Goal: Download file/media

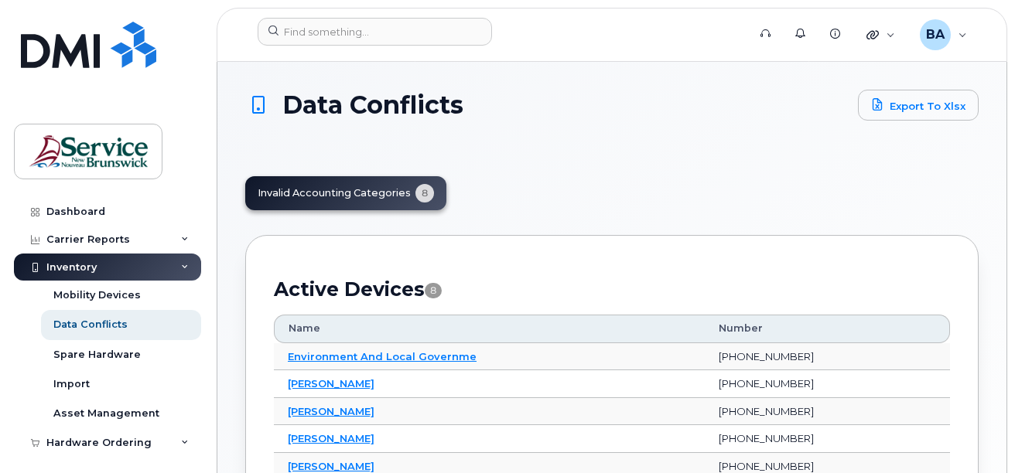
scroll to position [155, 0]
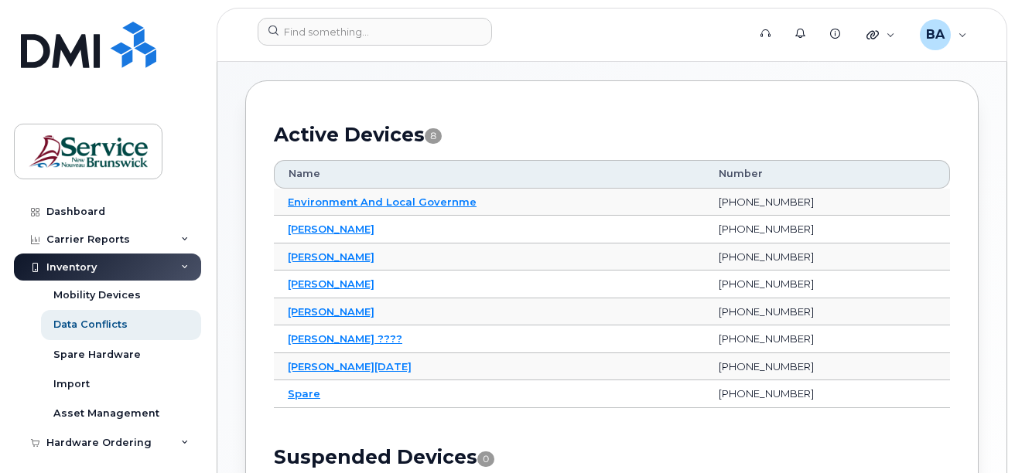
click at [545, 98] on div "Active Devices 8 Name Number Environment And Local Governme 506-238-1693 Janet …" at bounding box center [611, 337] width 733 height 515
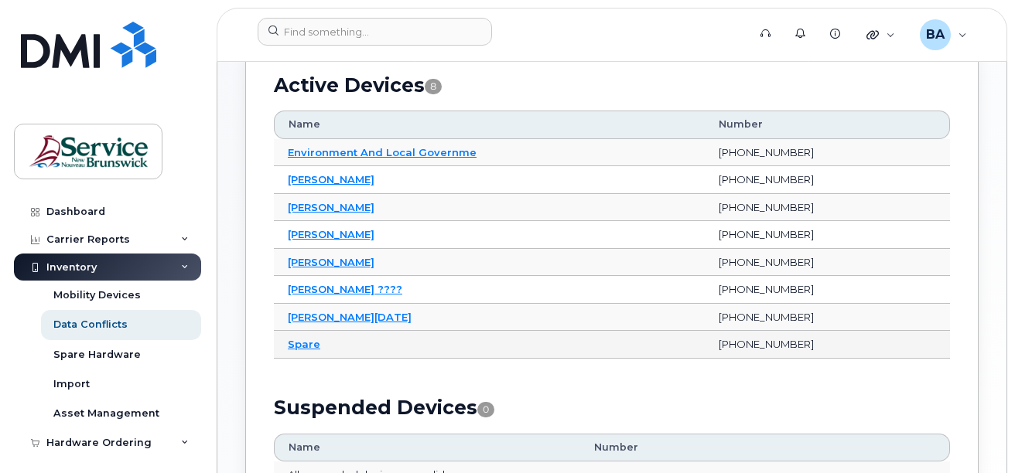
scroll to position [199, 0]
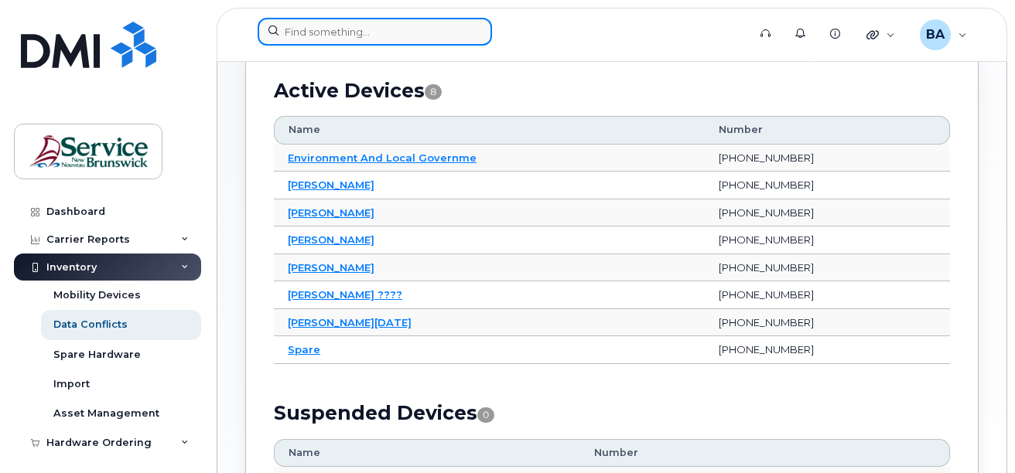
click at [414, 41] on input at bounding box center [375, 32] width 234 height 28
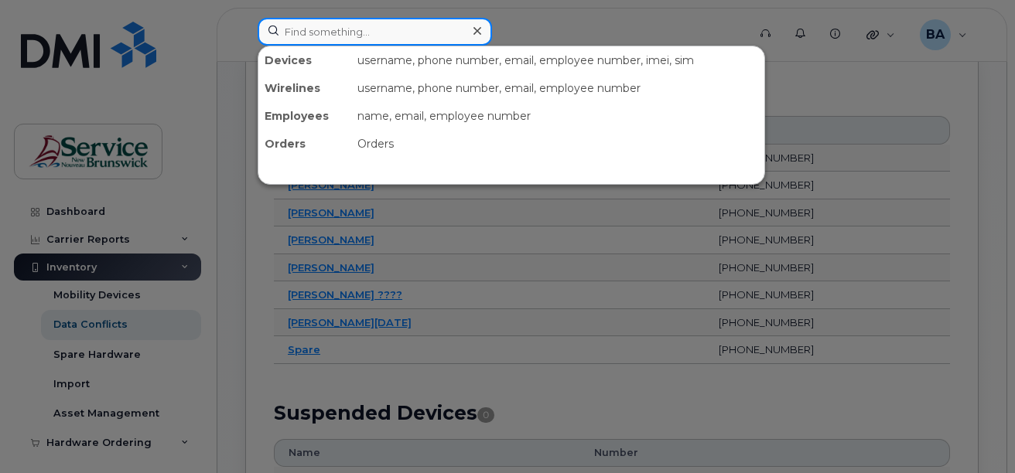
type input "April"
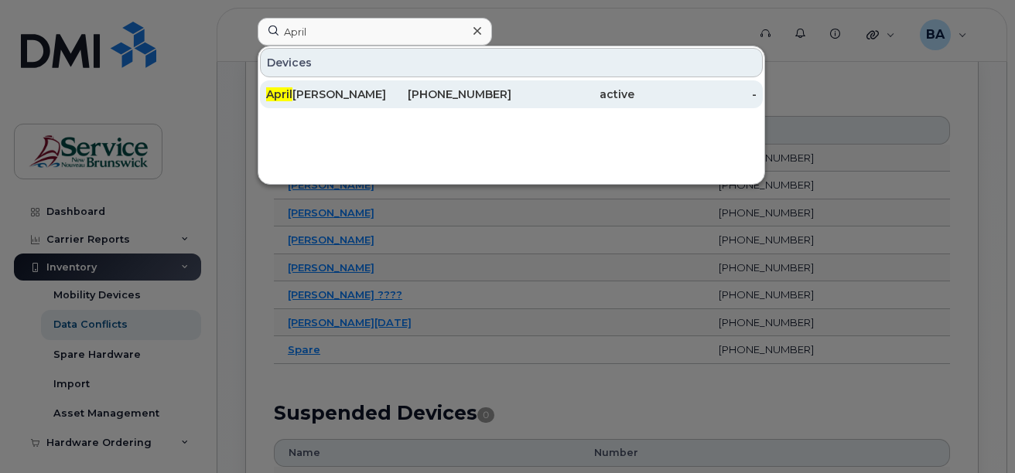
click at [312, 93] on div "April Bishop" at bounding box center [327, 94] width 123 height 15
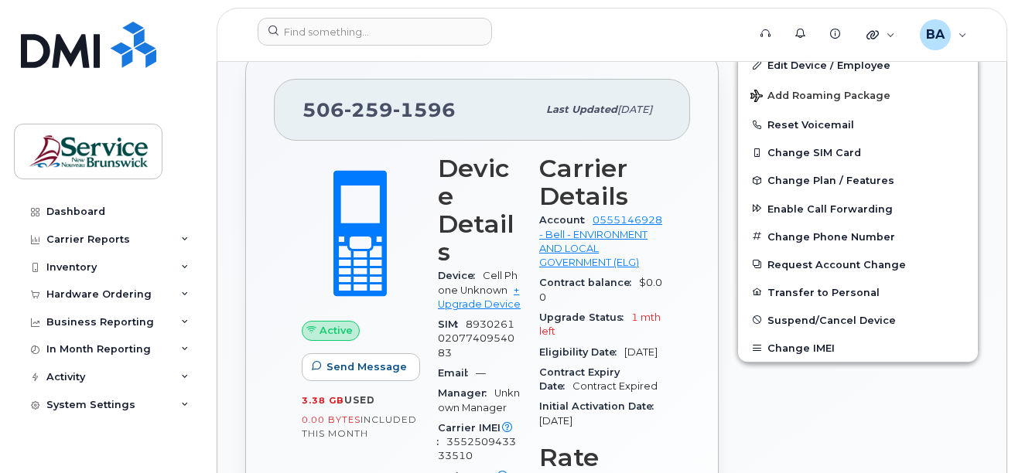
scroll to position [542, 0]
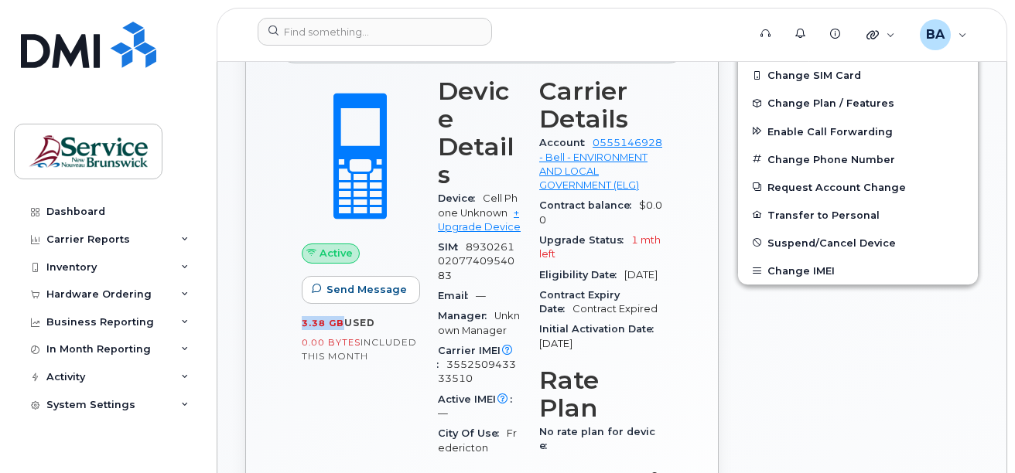
drag, startPoint x: 303, startPoint y: 323, endPoint x: 340, endPoint y: 320, distance: 36.5
click at [340, 320] on span "3.38 GB" at bounding box center [323, 323] width 43 height 11
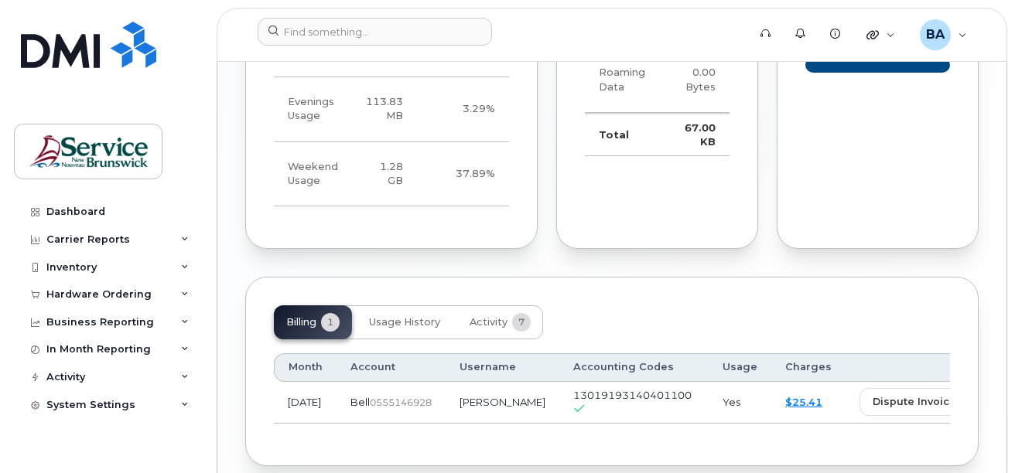
scroll to position [1684, 0]
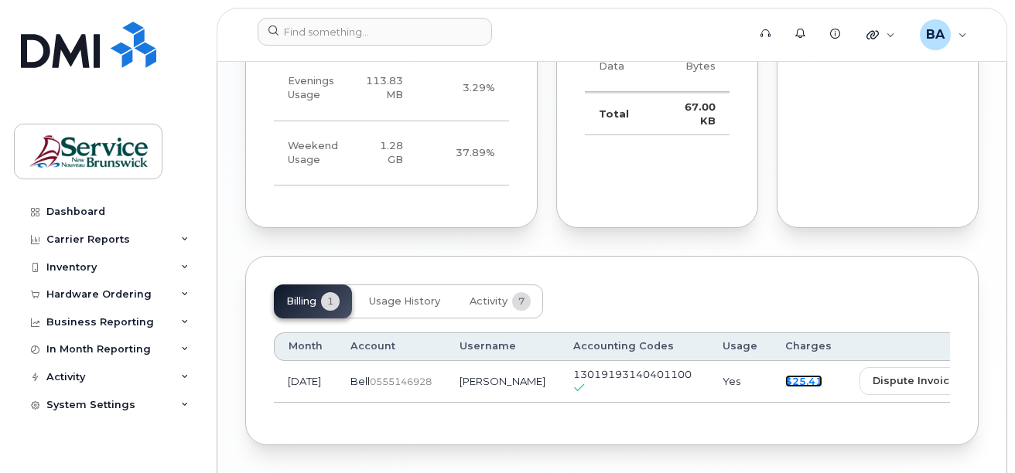
click at [785, 375] on link "$25.41" at bounding box center [803, 381] width 37 height 12
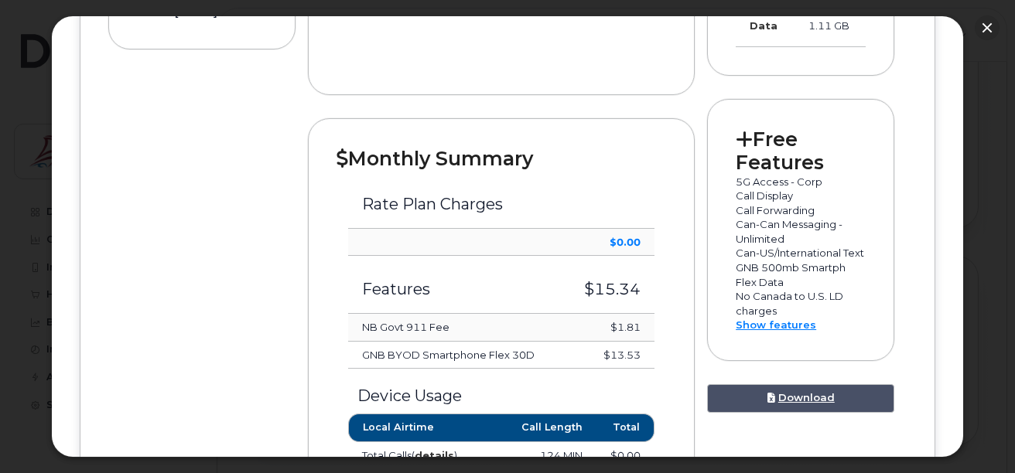
scroll to position [464, 0]
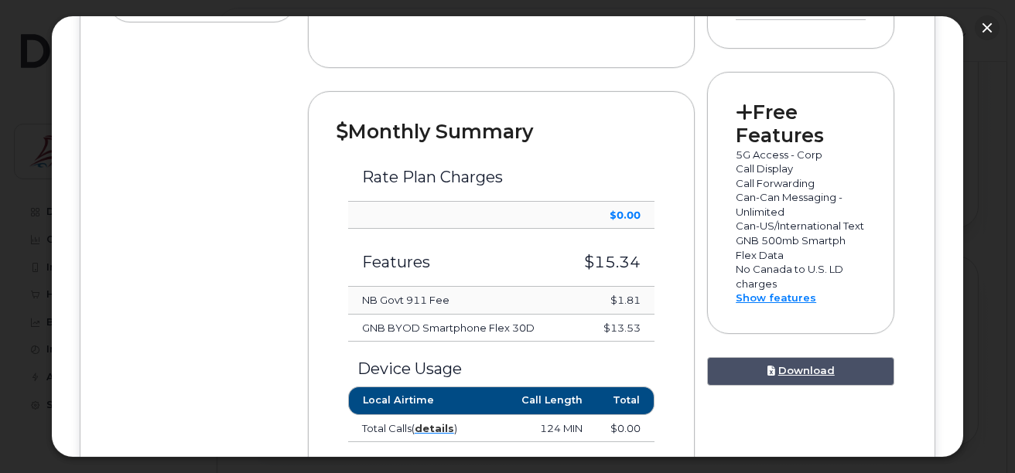
drag, startPoint x: 600, startPoint y: 325, endPoint x: 649, endPoint y: 330, distance: 49.8
click at [649, 330] on td "$13.53" at bounding box center [609, 329] width 91 height 28
drag, startPoint x: 646, startPoint y: 301, endPoint x: 608, endPoint y: 302, distance: 37.9
click at [608, 302] on td "$1.81" at bounding box center [609, 301] width 91 height 28
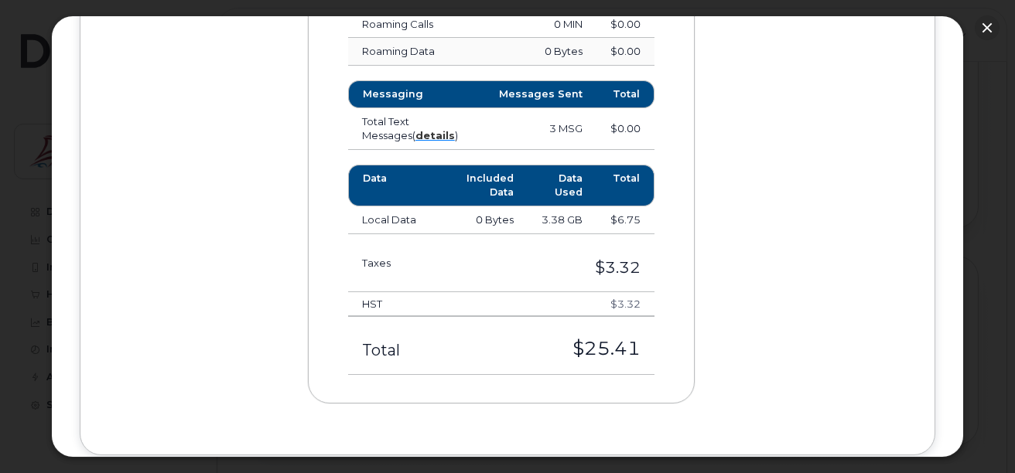
scroll to position [1024, 0]
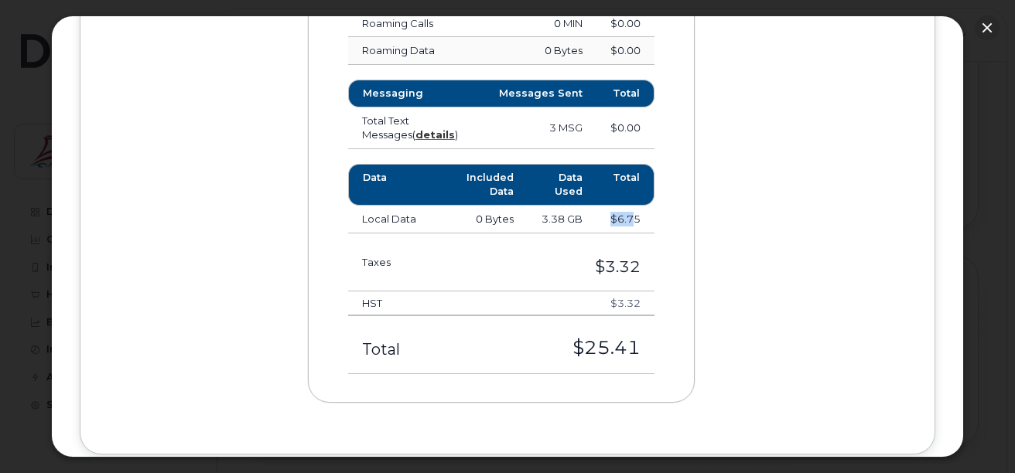
drag, startPoint x: 631, startPoint y: 239, endPoint x: 607, endPoint y: 255, distance: 29.2
click at [607, 234] on td "$6.75" at bounding box center [626, 220] width 58 height 28
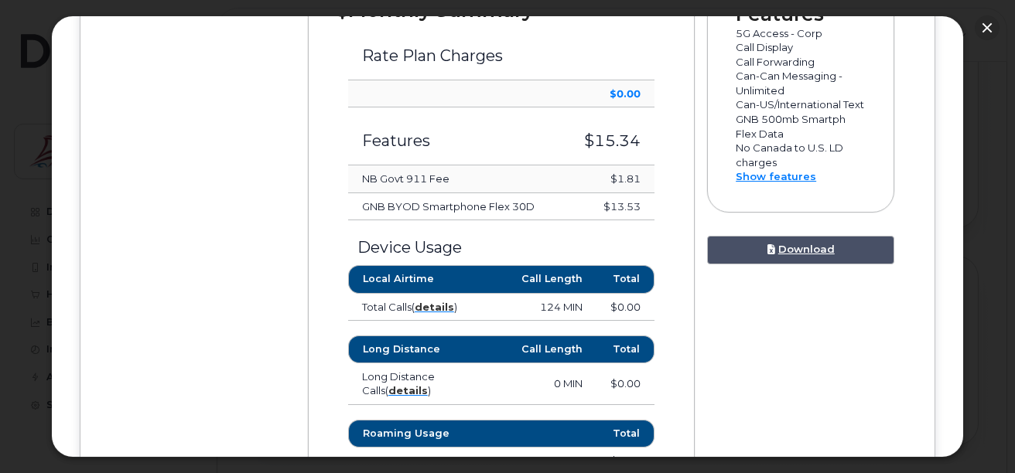
scroll to position [559, 0]
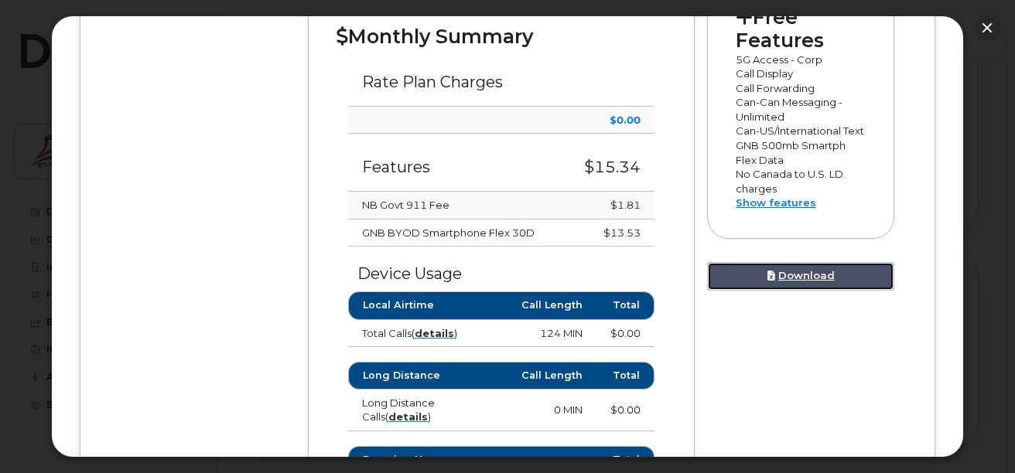
click at [775, 291] on link "Download" at bounding box center [800, 276] width 187 height 29
click at [179, 104] on div "Device Details [PERSON_NAME] [PHONE_NUMBER] Bell, Cell Phone Unknown [GEOGRAPHI…" at bounding box center [507, 275] width 799 height 1231
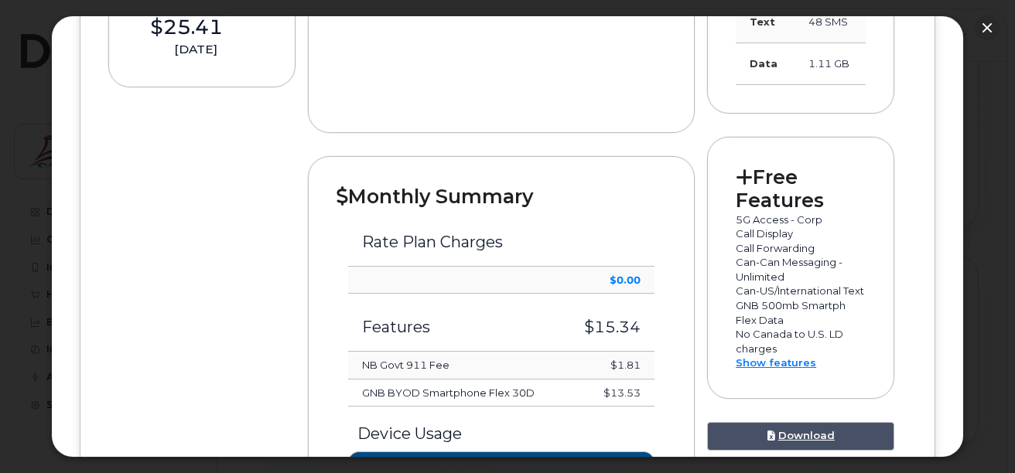
scroll to position [173, 0]
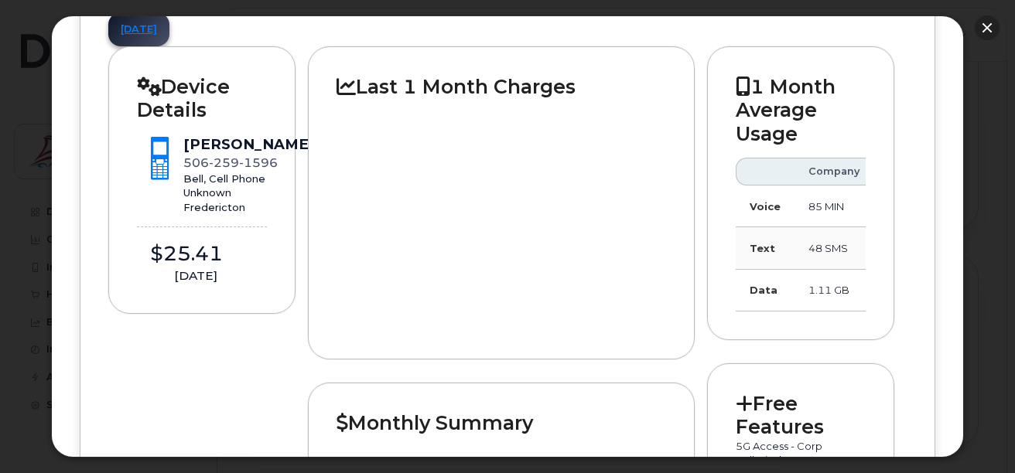
click at [989, 24] on button "button" at bounding box center [987, 27] width 25 height 25
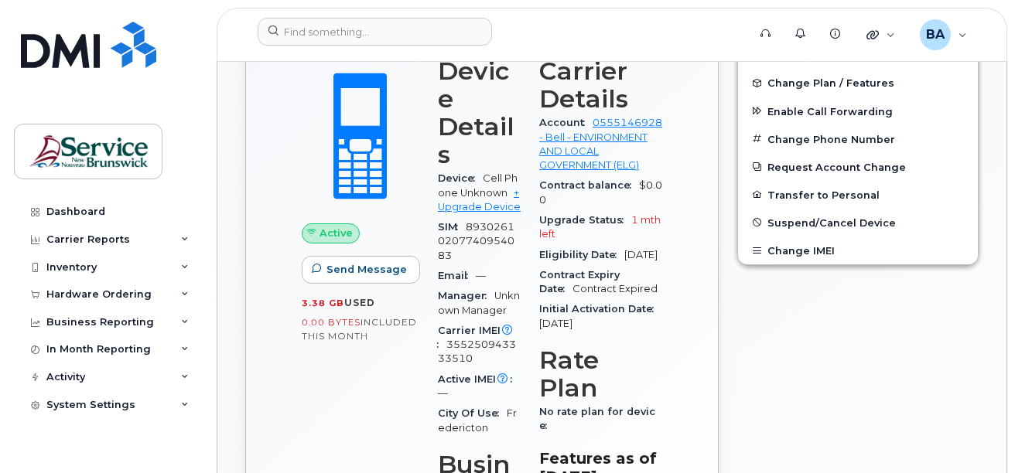
scroll to position [524, 0]
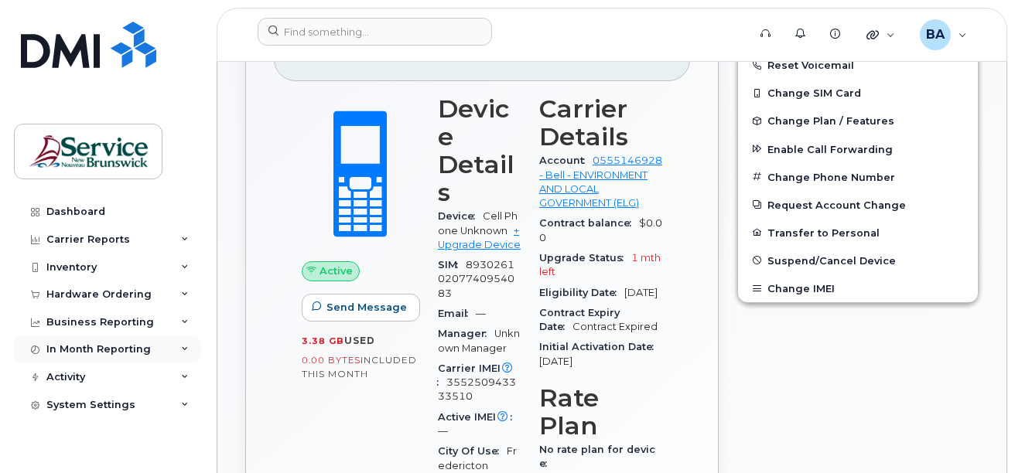
click at [65, 348] on div "In Month Reporting" at bounding box center [98, 350] width 104 height 12
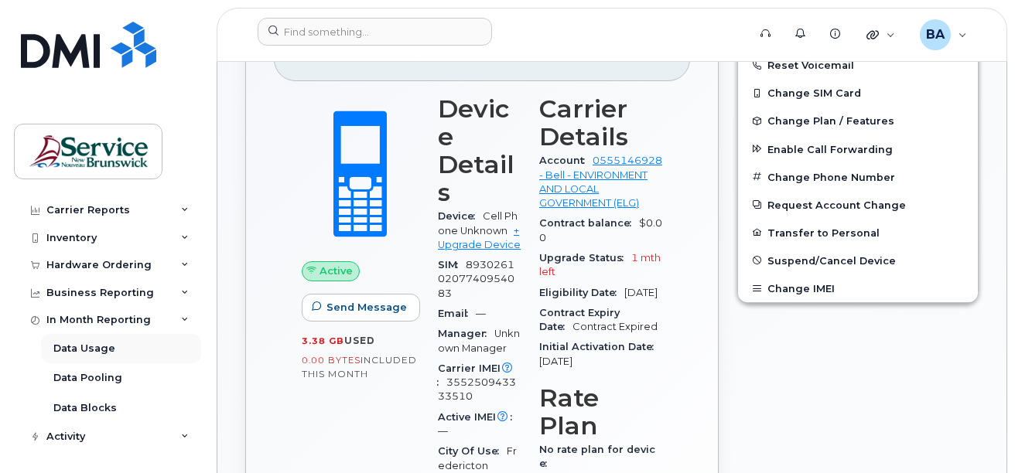
scroll to position [57, 0]
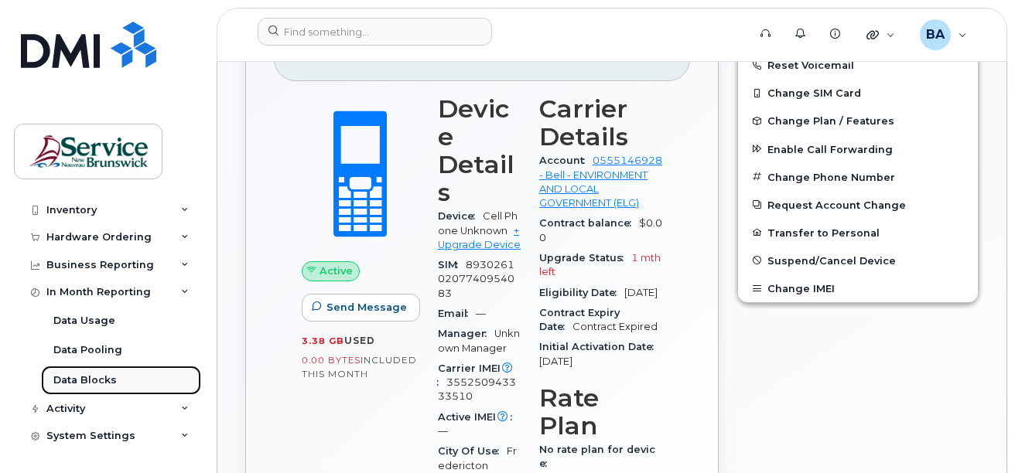
click at [65, 381] on div "Data Blocks" at bounding box center [84, 381] width 63 height 14
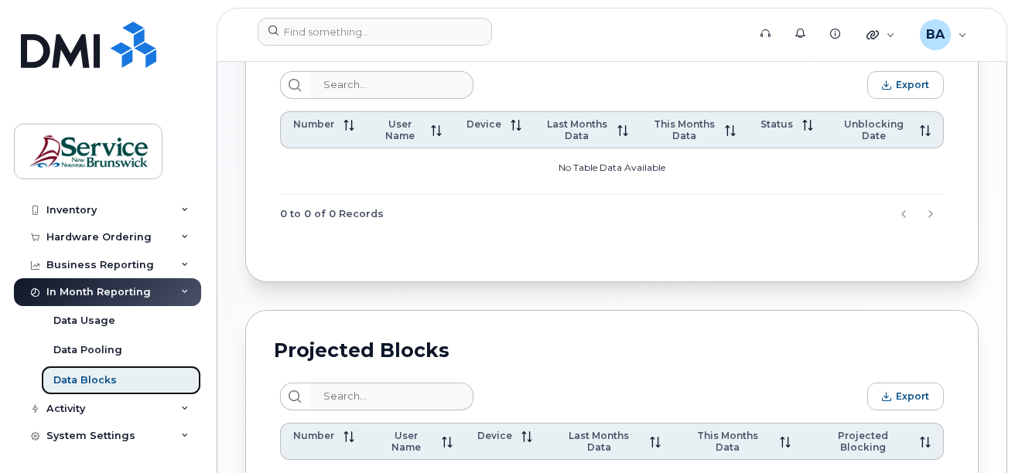
scroll to position [309, 0]
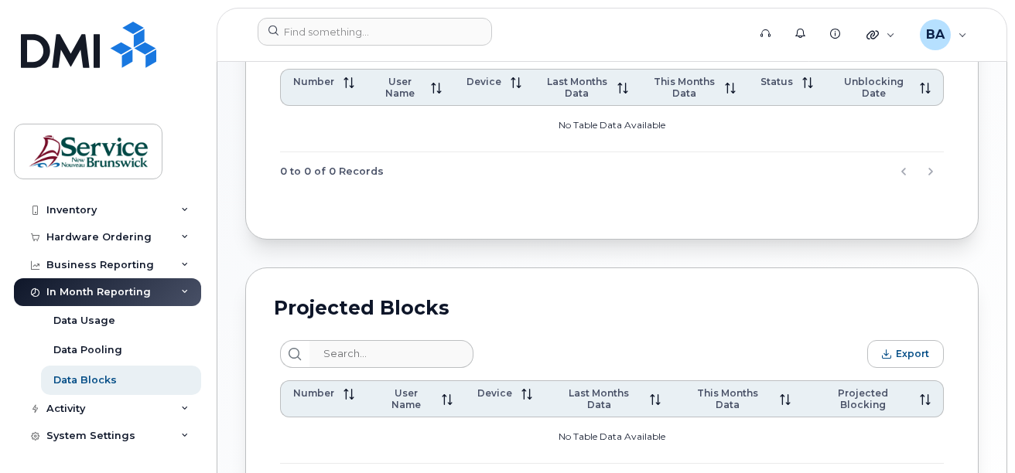
click at [170, 289] on div "In Month Reporting" at bounding box center [107, 293] width 187 height 28
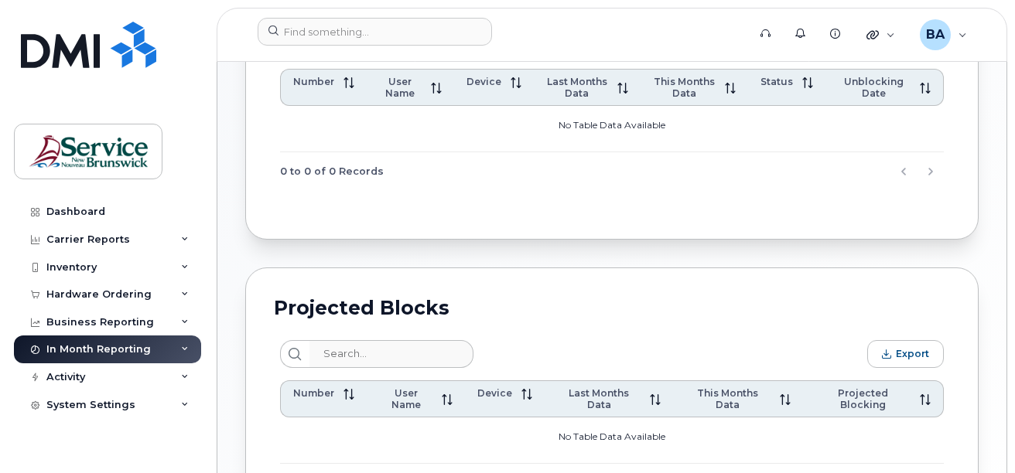
scroll to position [0, 0]
click at [109, 318] on div "Business Reporting" at bounding box center [100, 322] width 108 height 12
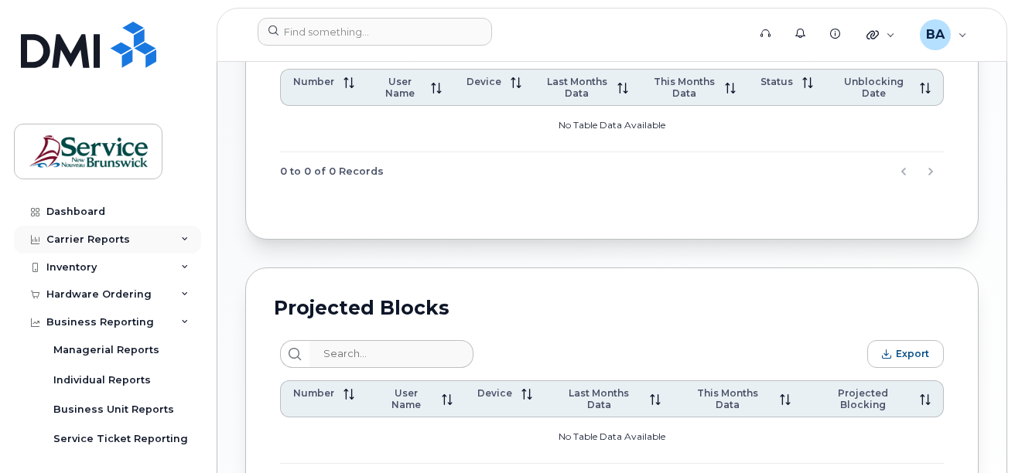
click at [88, 240] on div "Carrier Reports" at bounding box center [88, 240] width 84 height 12
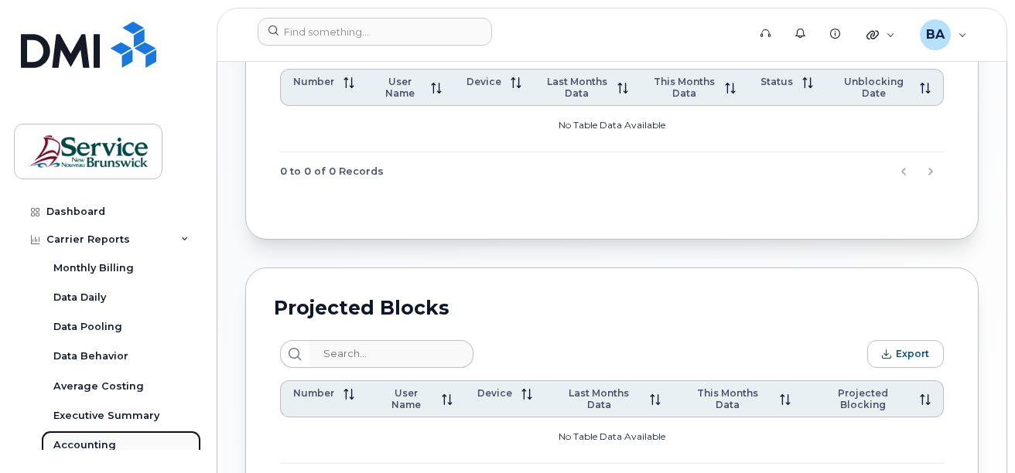
click at [91, 441] on div "Accounting" at bounding box center [84, 446] width 63 height 14
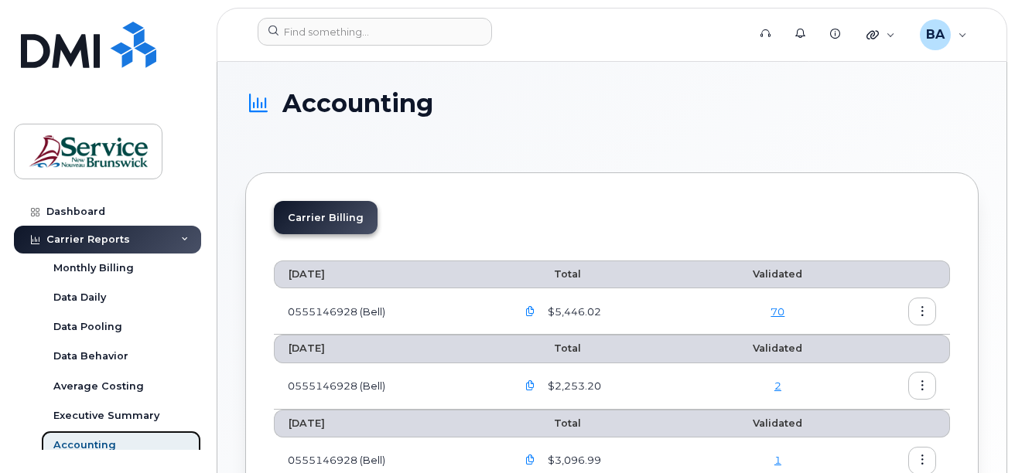
scroll to position [77, 0]
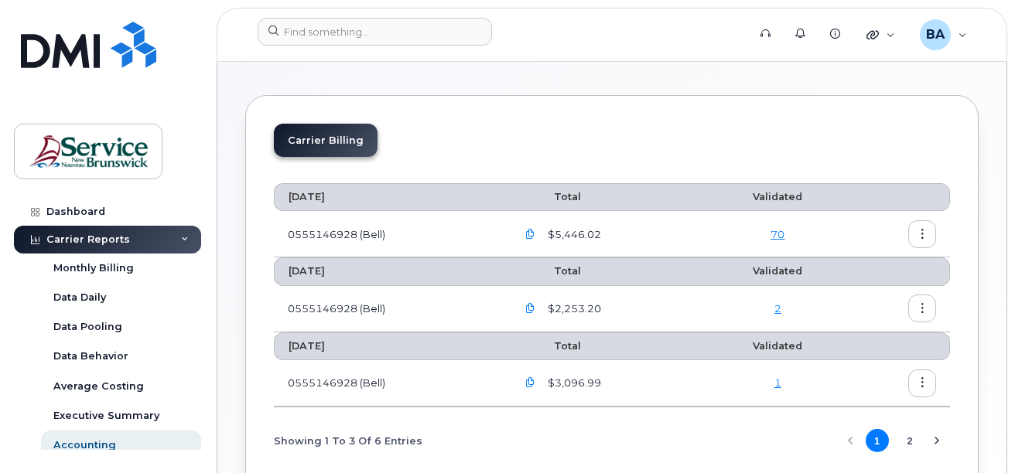
click at [532, 225] on button "button" at bounding box center [531, 235] width 28 height 28
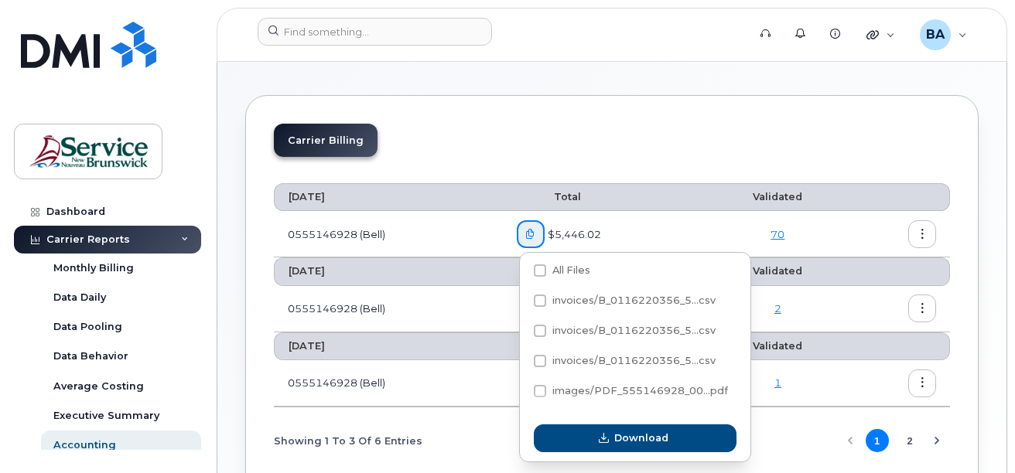
click at [532, 231] on icon "button" at bounding box center [530, 235] width 10 height 10
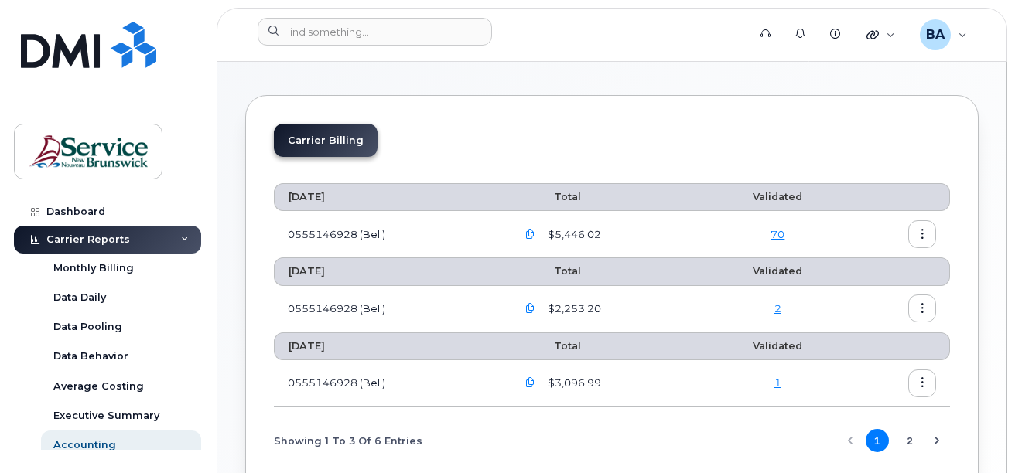
click at [532, 231] on icon "button" at bounding box center [530, 235] width 10 height 10
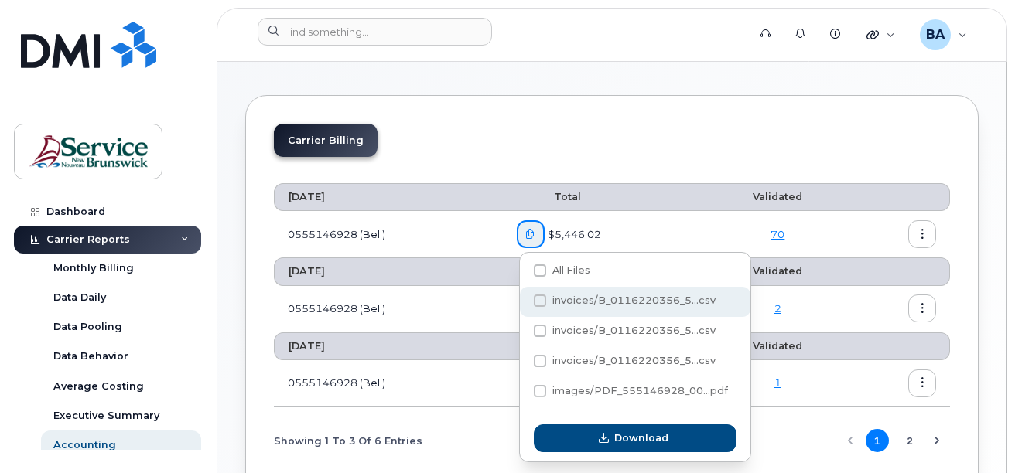
click at [587, 303] on span "invoices/B_0116220356_5...csv" at bounding box center [633, 301] width 163 height 12
click at [523, 303] on input "invoices/B_0116220356_5...csv" at bounding box center [519, 302] width 8 height 8
checkbox input "true"
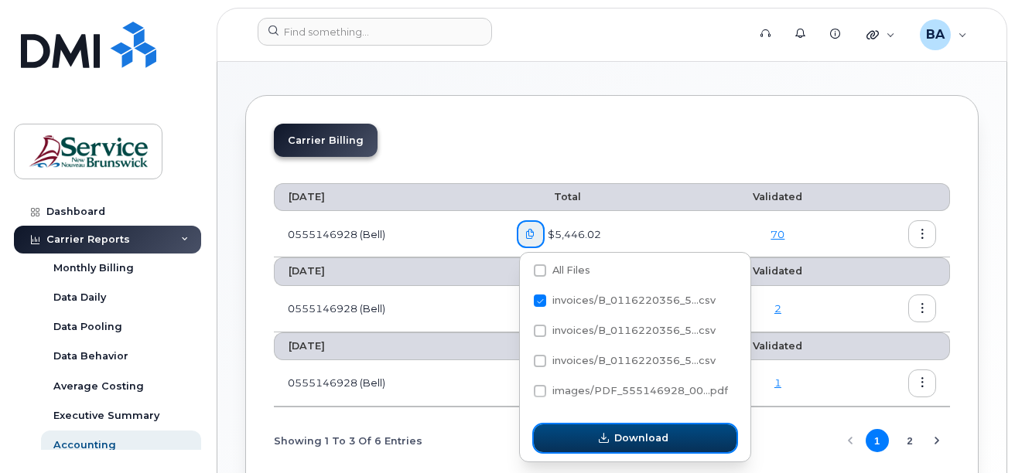
click at [602, 434] on icon "button" at bounding box center [604, 439] width 10 height 10
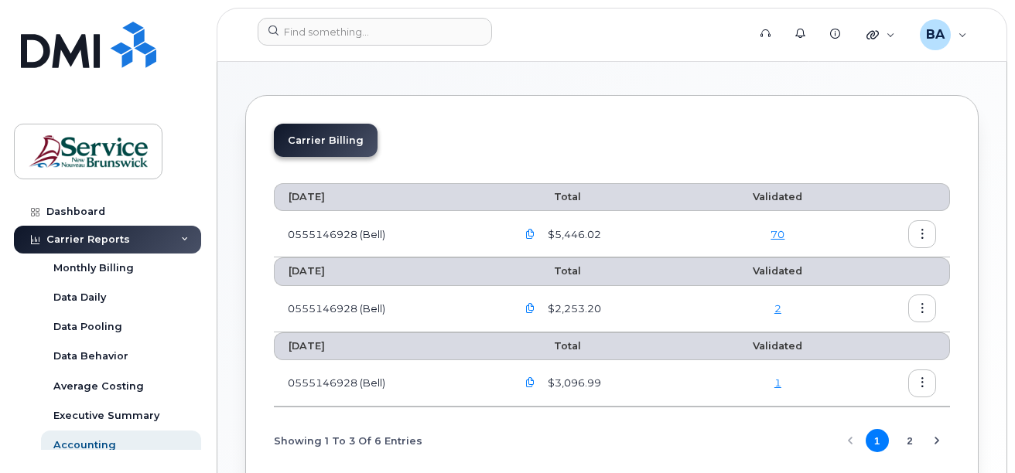
click at [609, 132] on div "Carrier Billing" at bounding box center [612, 147] width 676 height 46
click at [532, 309] on icon "button" at bounding box center [530, 309] width 10 height 10
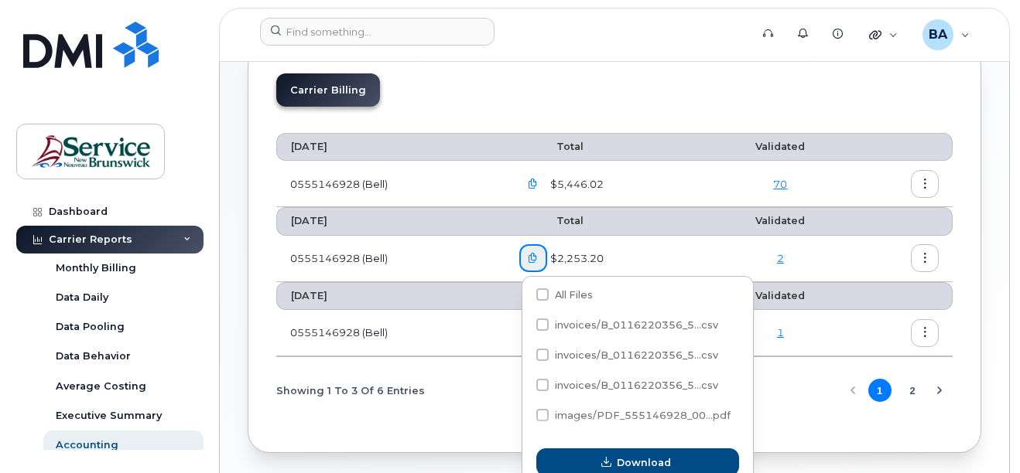
scroll to position [155, 0]
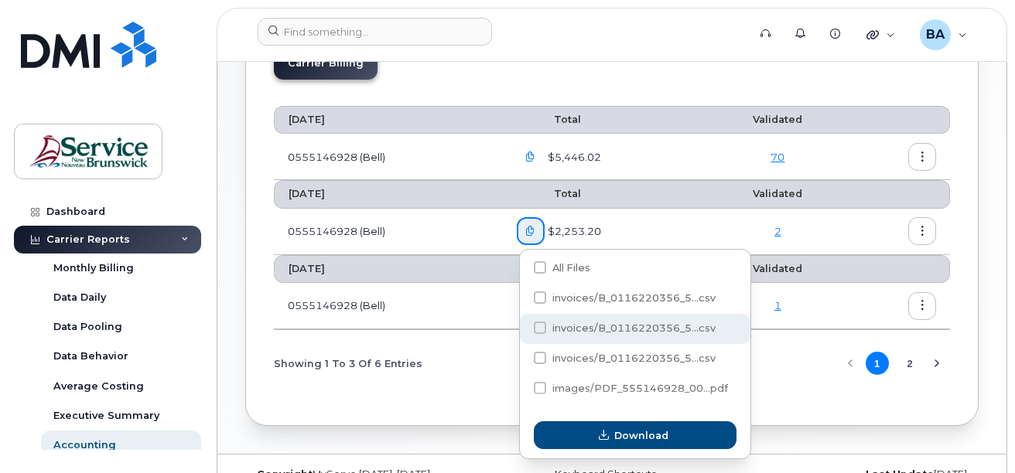
click at [569, 327] on span "invoices/B_0116220356_5...csv" at bounding box center [633, 329] width 163 height 12
click at [523, 327] on input "invoices/B_0116220356_5...csv" at bounding box center [519, 329] width 8 height 8
checkbox input "true"
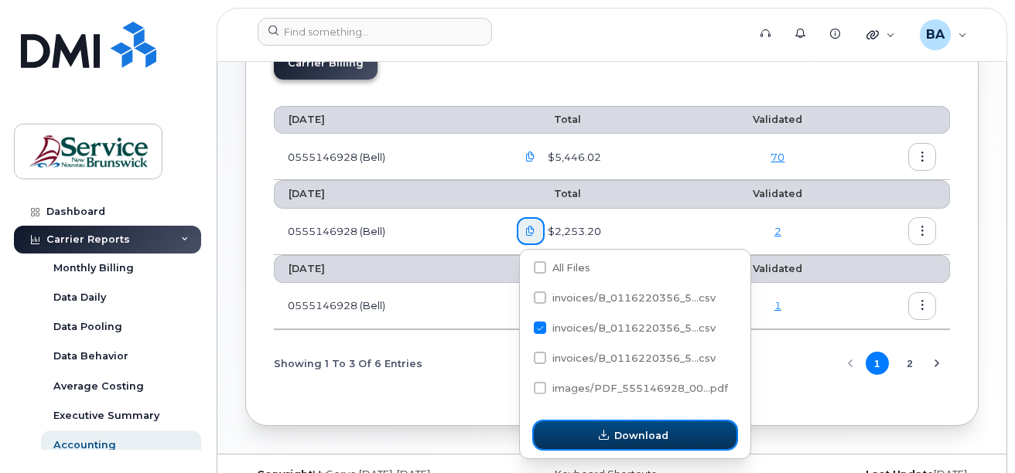
click at [644, 437] on span "Download" at bounding box center [641, 436] width 54 height 15
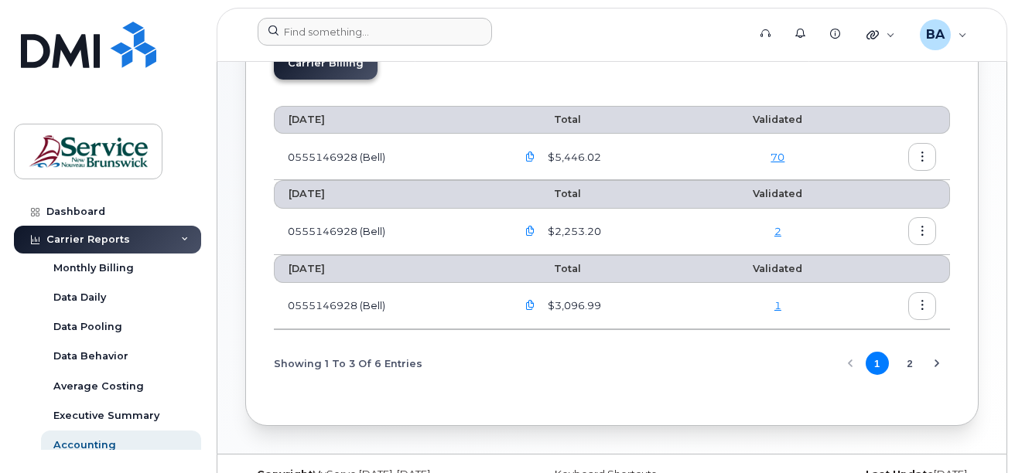
click at [606, 41] on form at bounding box center [498, 32] width 480 height 28
click at [776, 158] on link "70" at bounding box center [778, 157] width 14 height 12
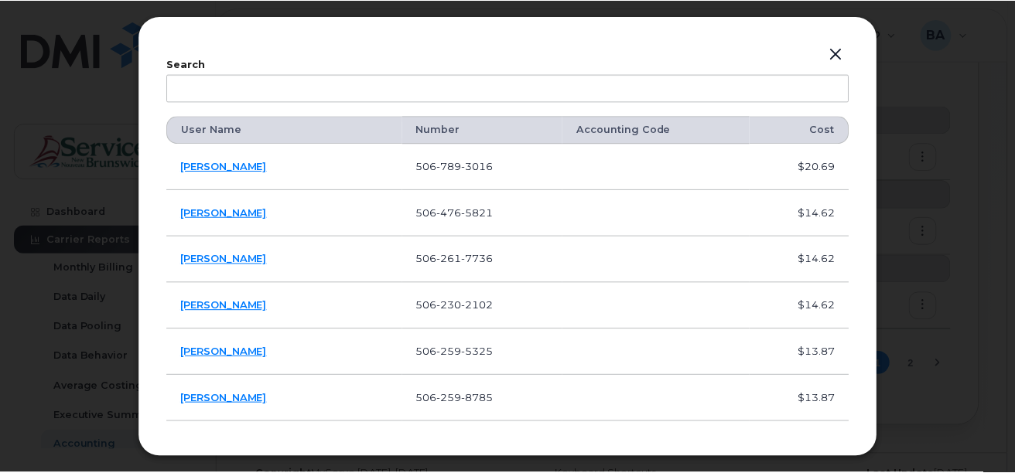
scroll to position [0, 0]
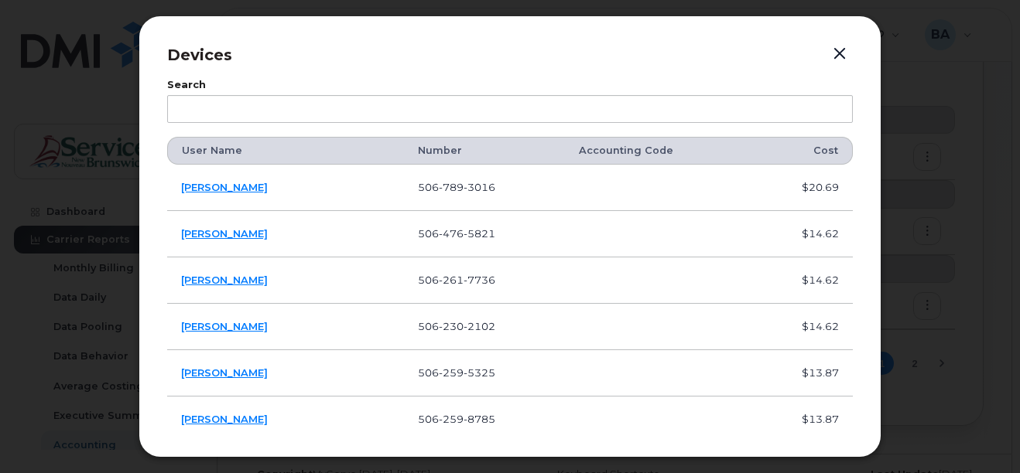
click at [837, 53] on button "button" at bounding box center [839, 54] width 23 height 22
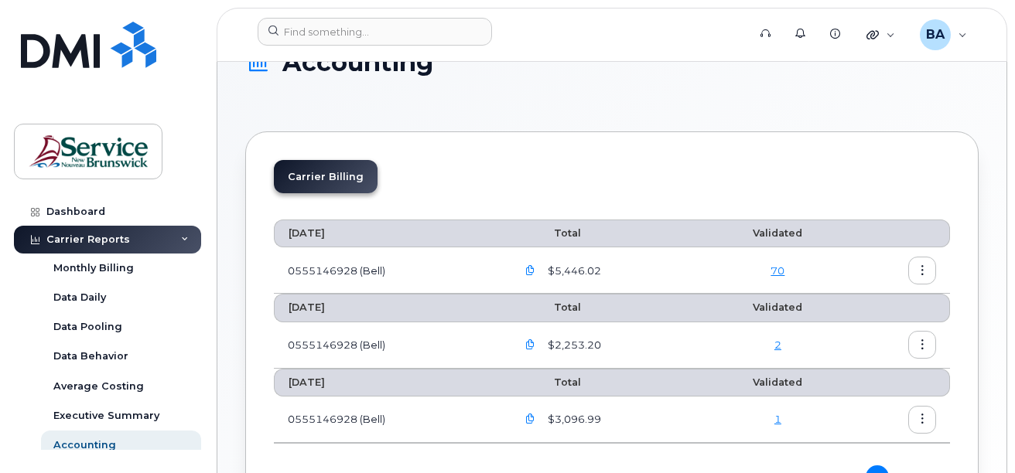
scroll to position [77, 0]
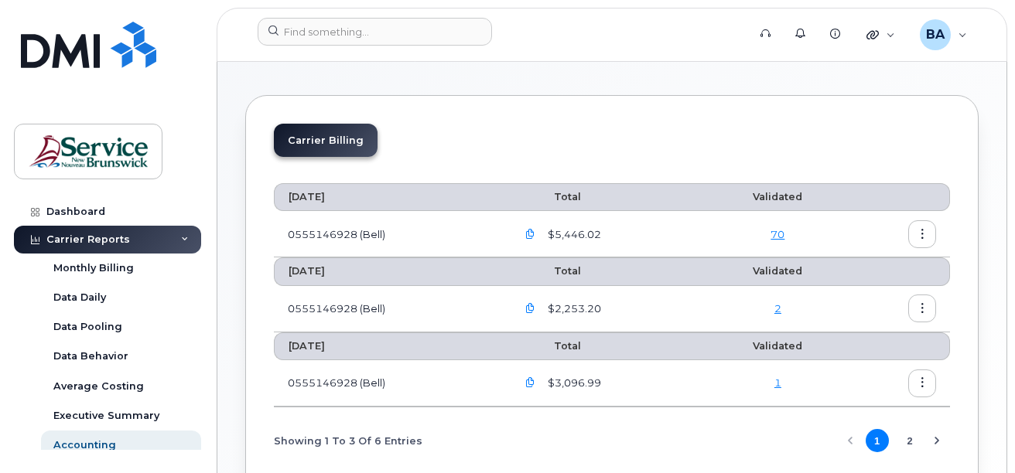
click at [939, 442] on icon "Next Page" at bounding box center [937, 441] width 12 height 12
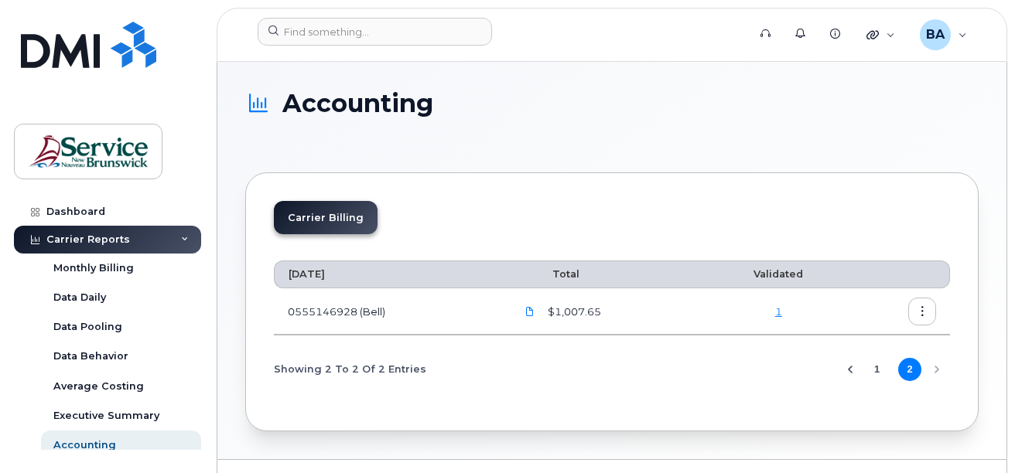
click at [851, 369] on icon "Previous Page" at bounding box center [850, 370] width 12 height 12
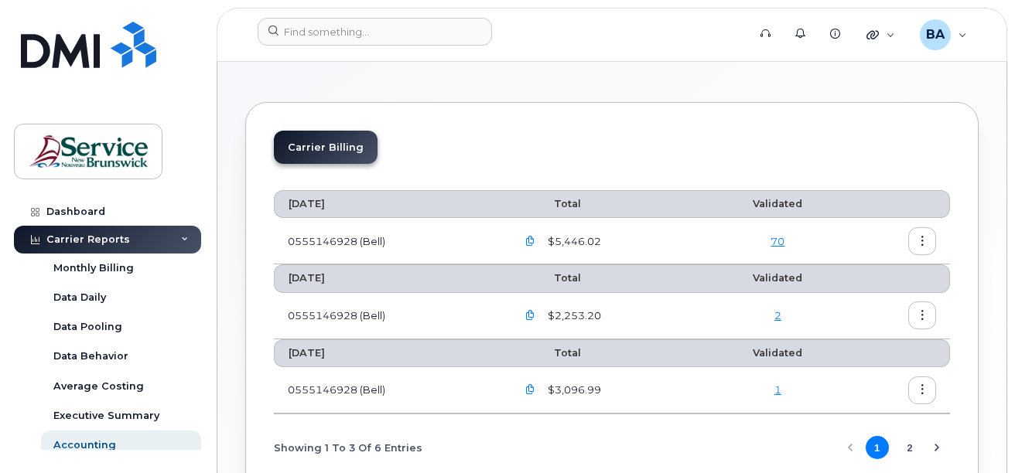
scroll to position [155, 0]
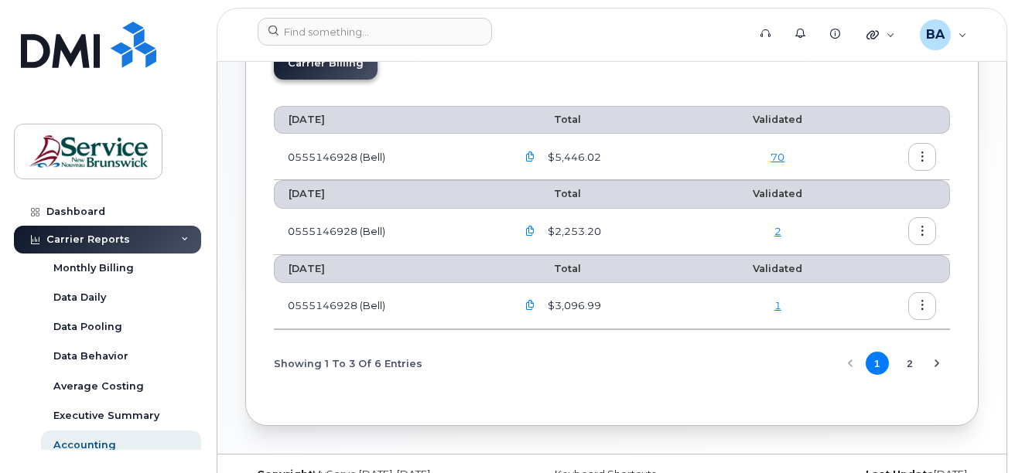
click at [534, 232] on icon "button" at bounding box center [530, 232] width 10 height 10
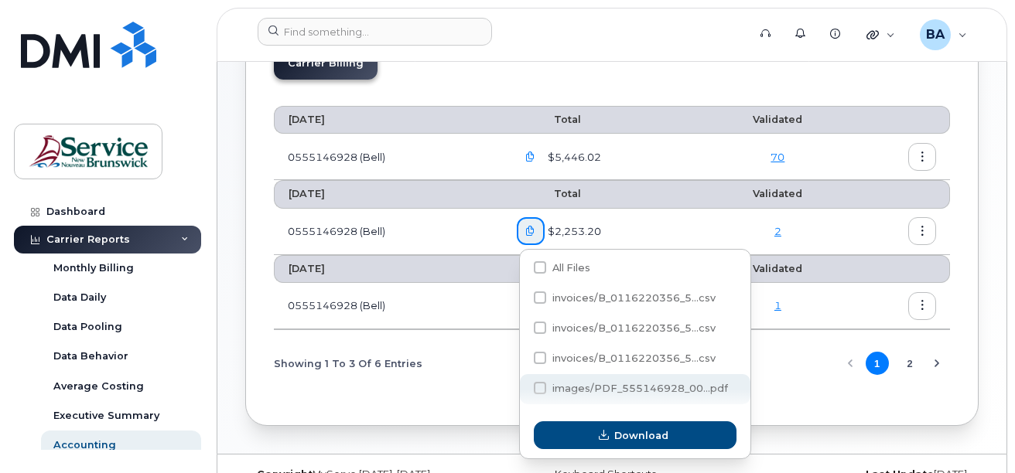
click at [667, 395] on label "images/PDF_555146928_00...pdf" at bounding box center [631, 388] width 194 height 12
click at [523, 393] on input "images/PDF_555146928_00...pdf" at bounding box center [519, 389] width 8 height 8
checkbox input "true"
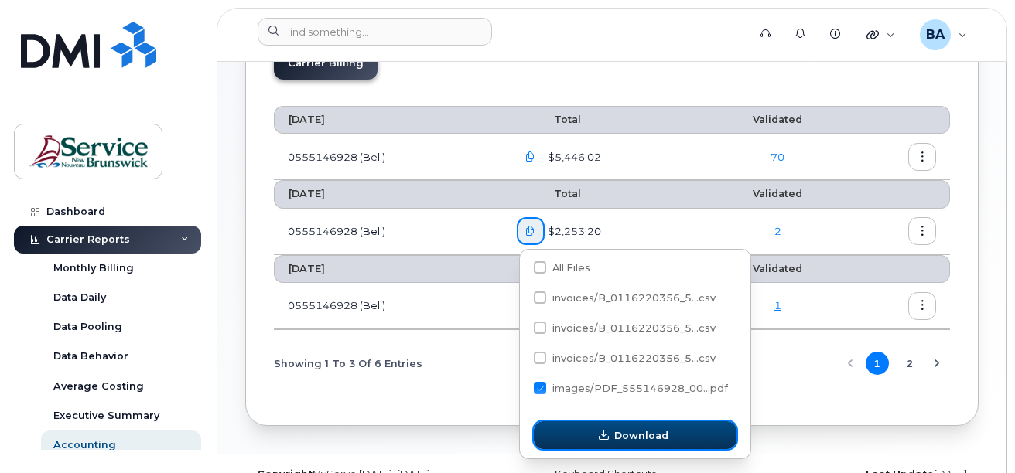
click at [638, 443] on button "Download" at bounding box center [635, 436] width 203 height 28
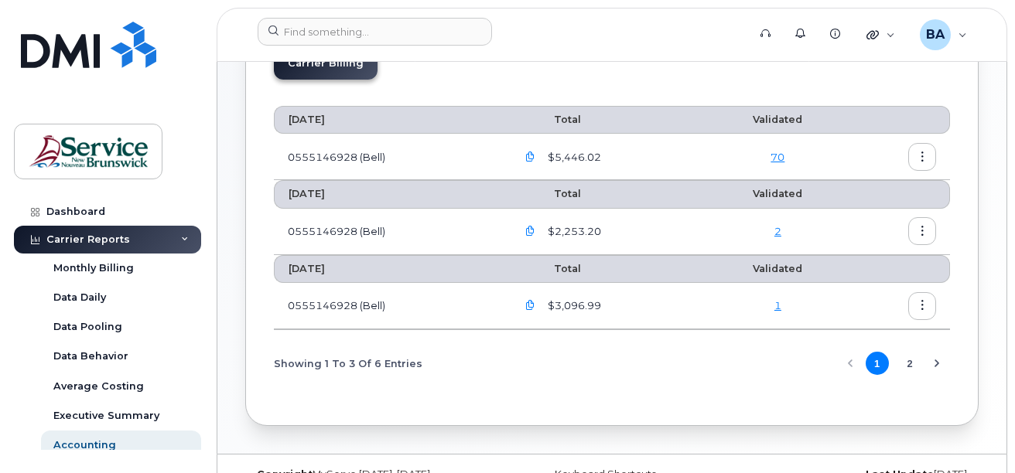
click at [532, 231] on icon "button" at bounding box center [530, 232] width 10 height 10
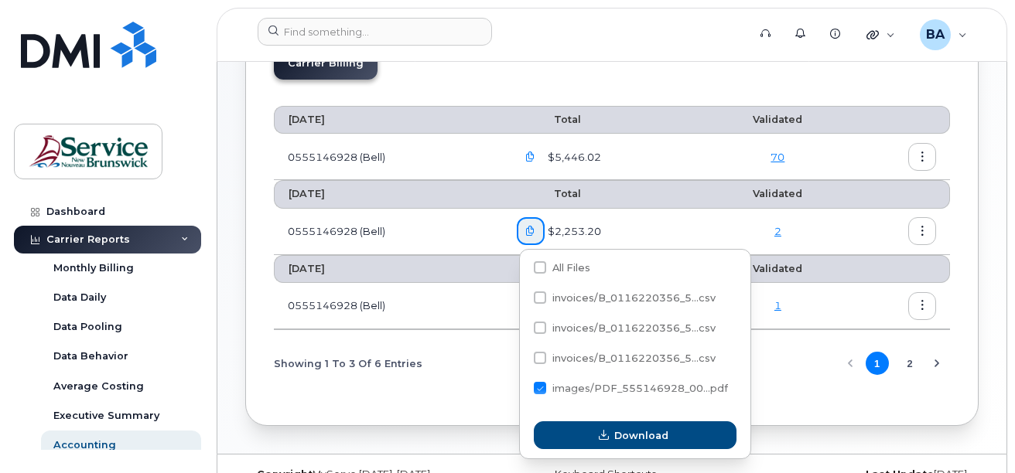
click at [921, 228] on icon "button" at bounding box center [923, 232] width 10 height 10
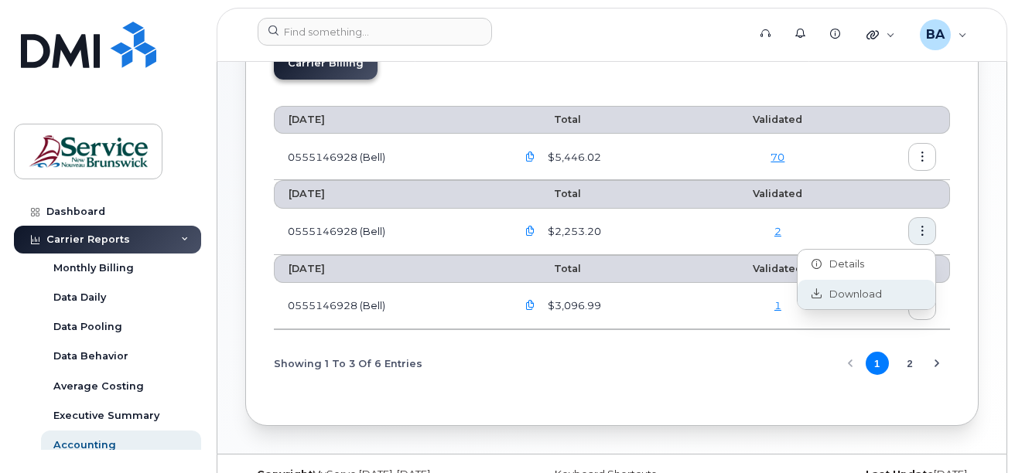
click at [853, 294] on span "Download" at bounding box center [852, 295] width 60 height 14
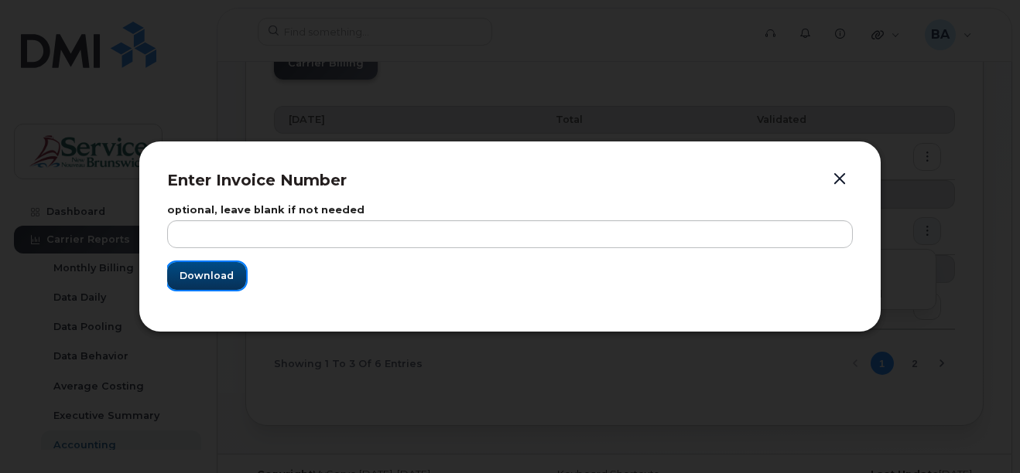
click at [196, 279] on span "Download" at bounding box center [206, 275] width 54 height 15
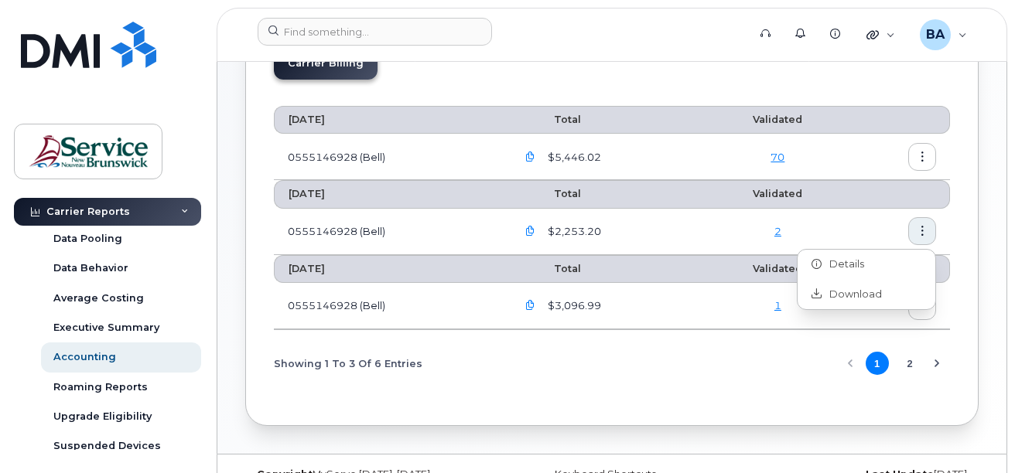
scroll to position [0, 0]
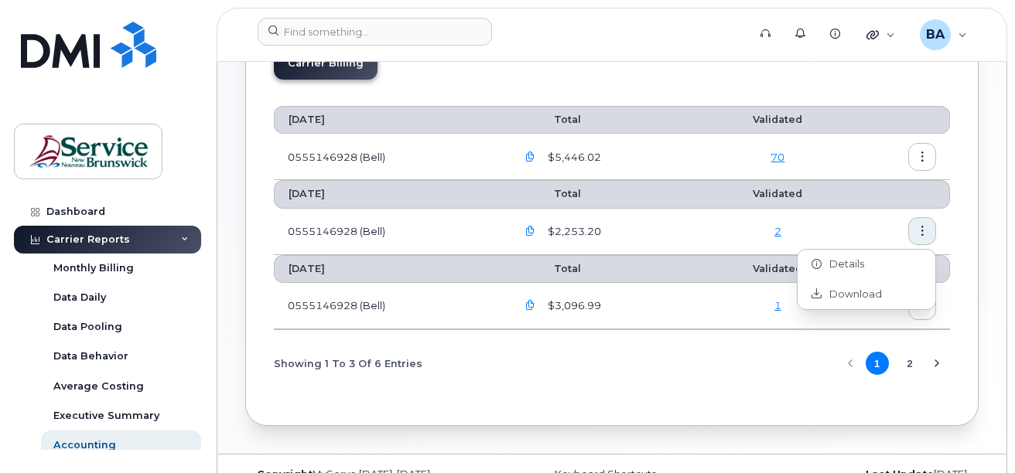
click at [536, 391] on div "[DATE] Total Validated 0555146928 (Bell) $5,446.02 70 [DATE] Total Validated 05…" at bounding box center [612, 244] width 676 height 305
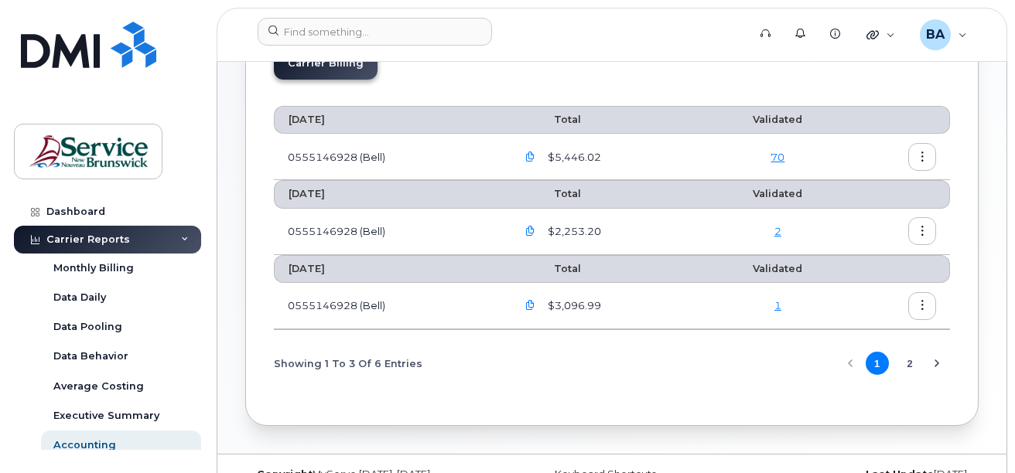
click at [778, 230] on link "2" at bounding box center [777, 231] width 7 height 12
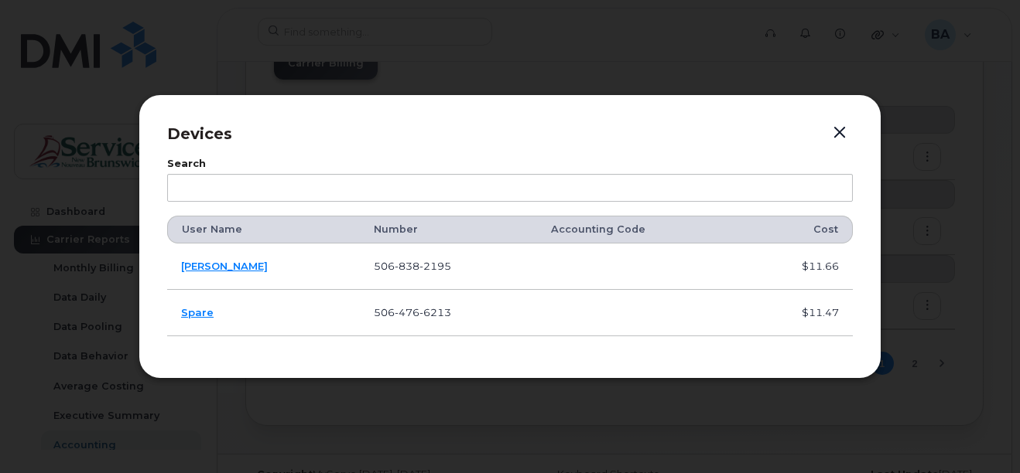
click at [842, 136] on button "button" at bounding box center [839, 133] width 23 height 22
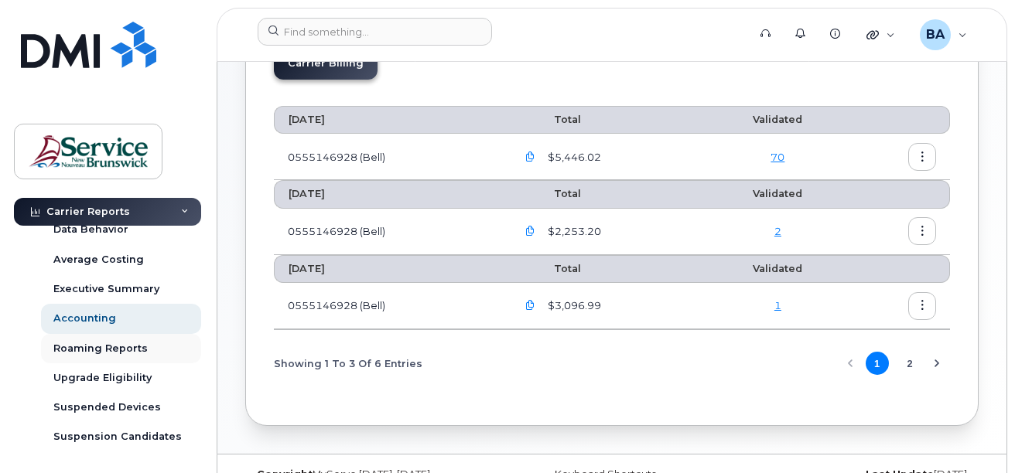
scroll to position [232, 0]
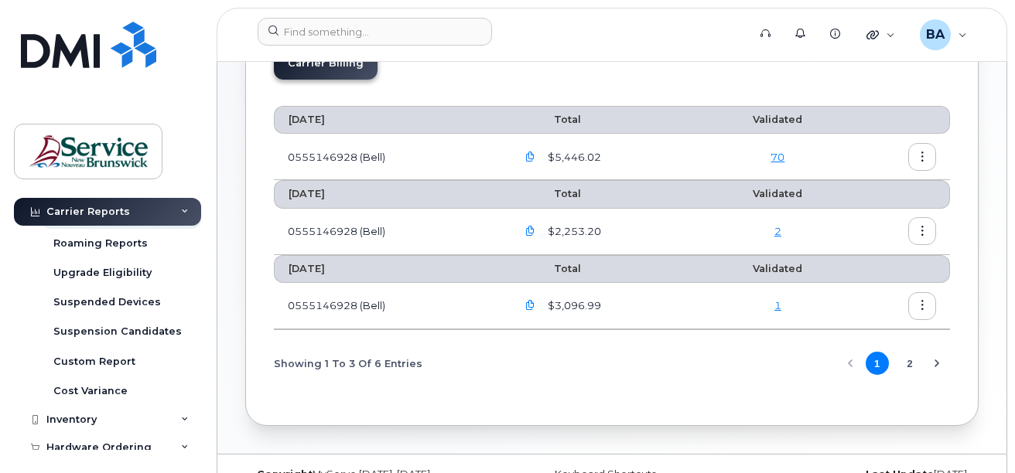
click at [531, 229] on icon "button" at bounding box center [530, 232] width 10 height 10
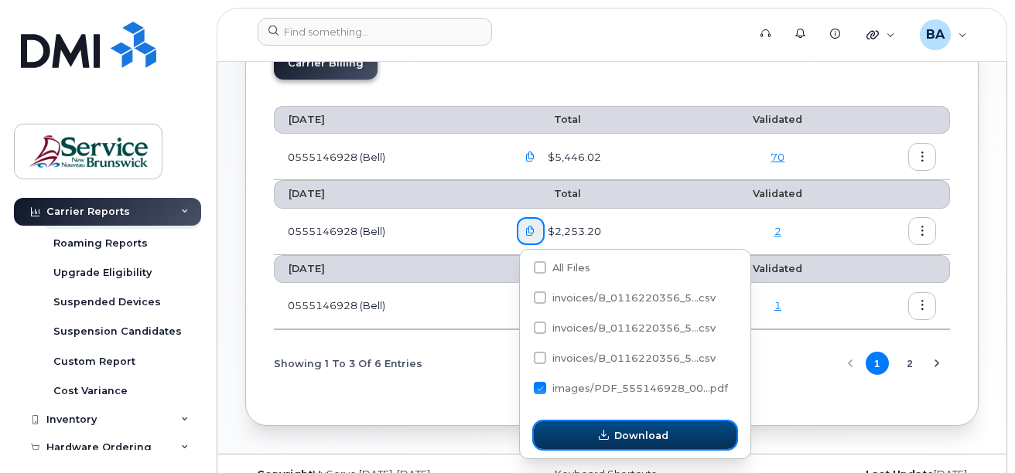
click at [596, 436] on button "Download" at bounding box center [635, 436] width 203 height 28
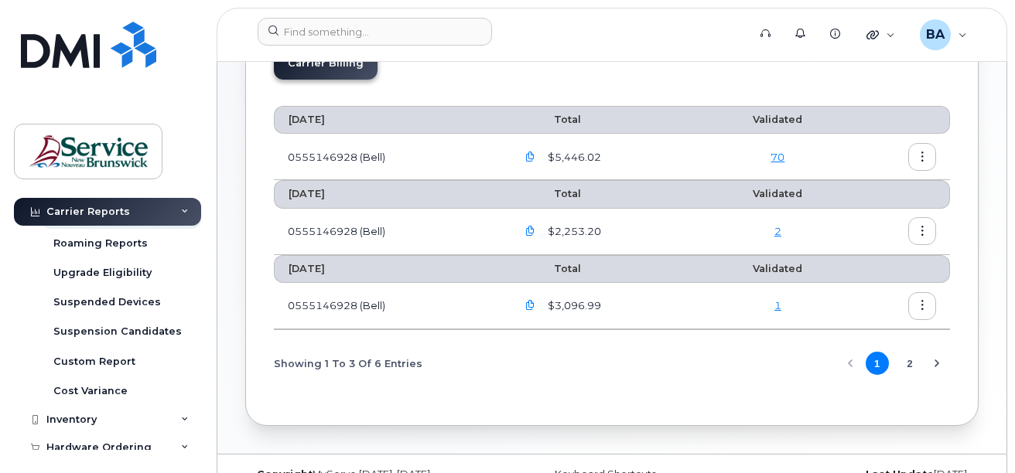
click at [535, 231] on icon "button" at bounding box center [530, 232] width 10 height 10
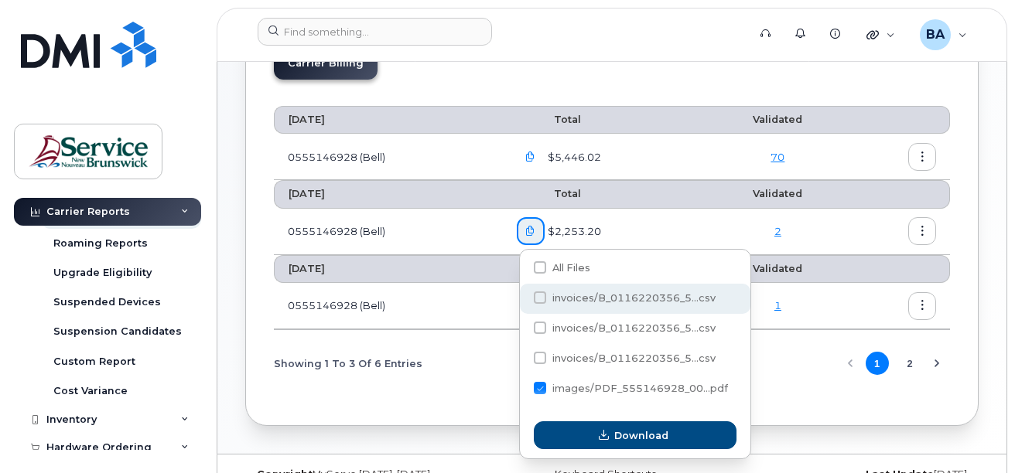
click at [592, 296] on span "invoices/B_0116220356_5...csv" at bounding box center [633, 298] width 163 height 12
click at [523, 296] on input "invoices/B_0116220356_5...csv" at bounding box center [519, 299] width 8 height 8
checkbox input "true"
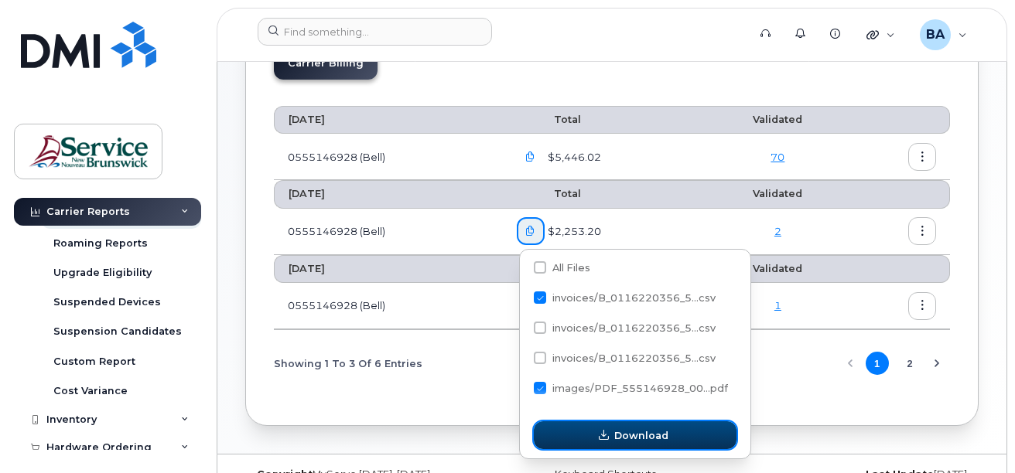
click at [614, 435] on span "Download" at bounding box center [641, 436] width 54 height 15
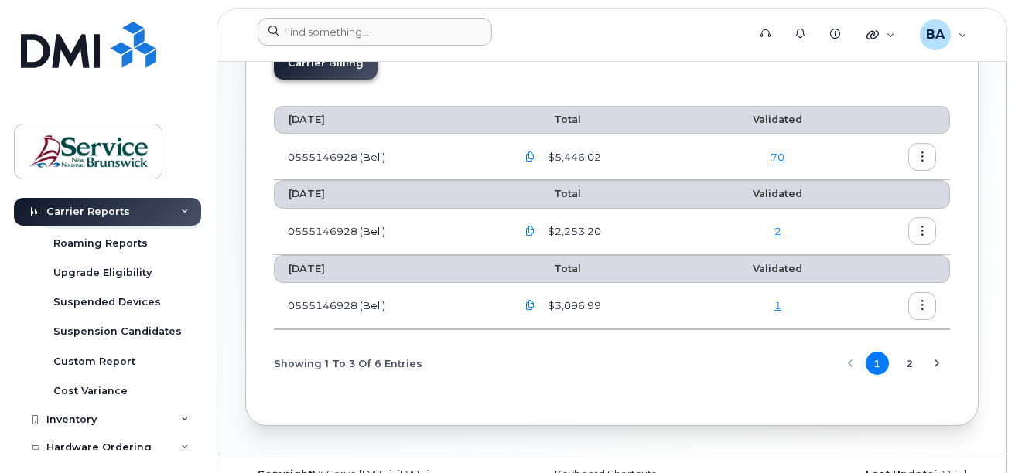
click at [643, 43] on form at bounding box center [498, 32] width 480 height 28
click at [534, 232] on icon "button" at bounding box center [530, 232] width 10 height 10
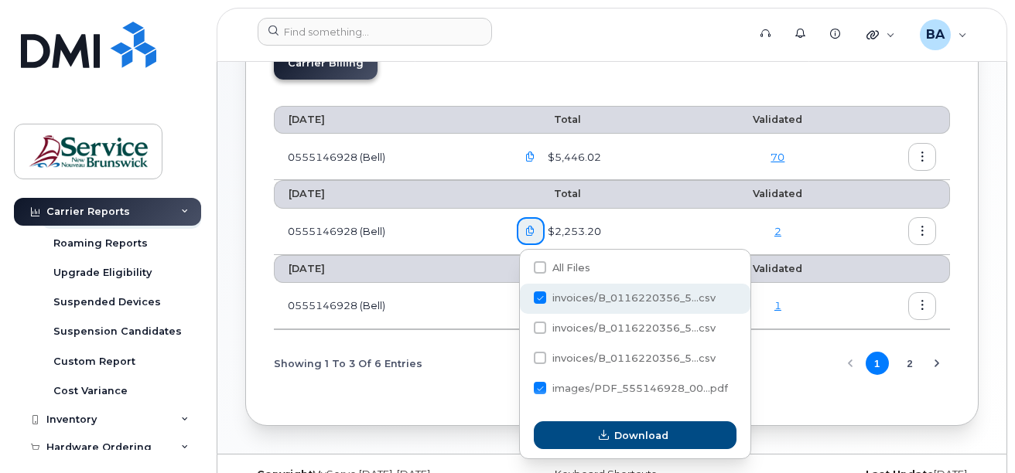
click at [547, 296] on label "invoices/B_0116220356_5...csv" at bounding box center [625, 298] width 182 height 12
click at [523, 296] on input "invoices/B_0116220356_5...csv" at bounding box center [519, 299] width 8 height 8
checkbox input "false"
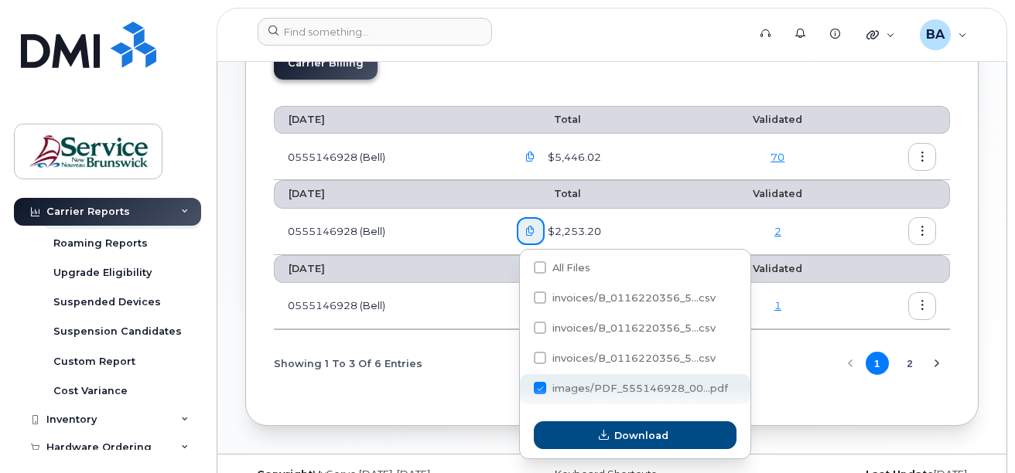
click at [545, 391] on span at bounding box center [540, 388] width 12 height 12
click at [523, 391] on input "images/PDF_555146928_00...pdf" at bounding box center [519, 389] width 8 height 8
checkbox input "false"
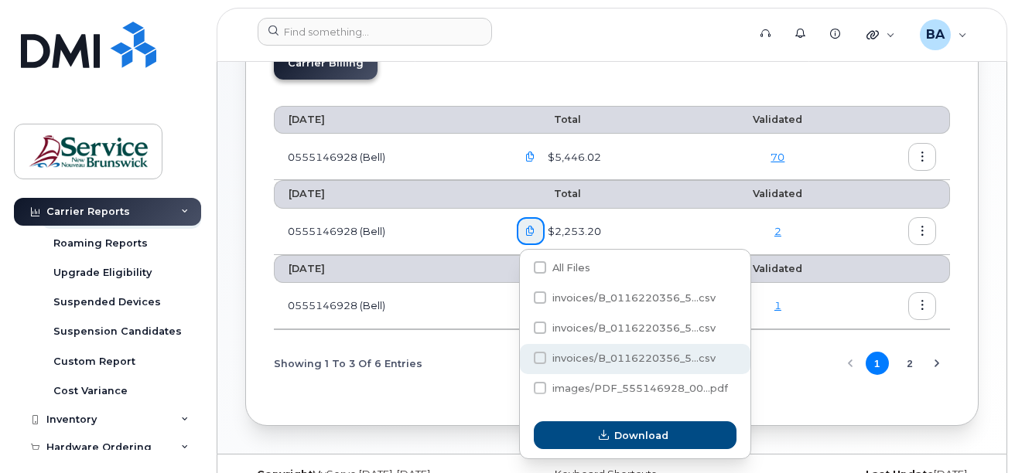
click at [641, 360] on span "invoices/B_0116220356_5...csv" at bounding box center [633, 359] width 163 height 12
click at [523, 360] on input "invoices/B_0116220356_5...csv" at bounding box center [519, 359] width 8 height 8
checkbox input "true"
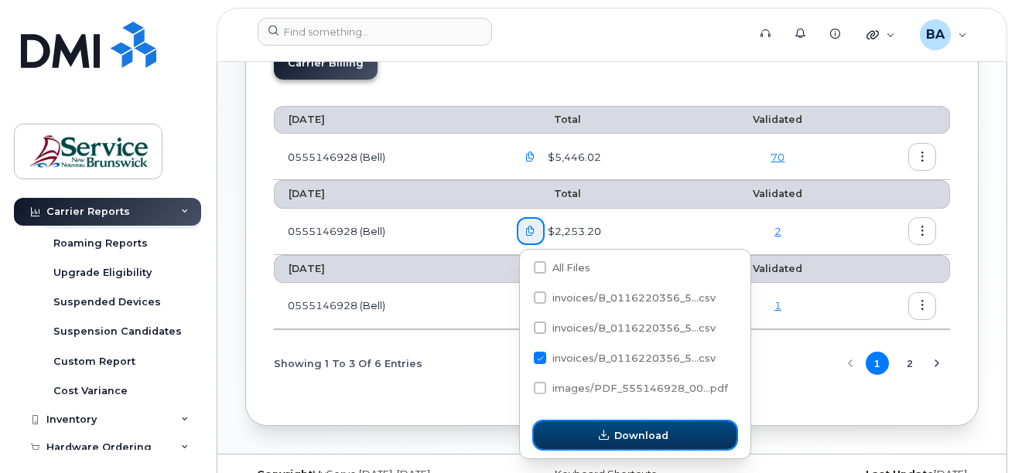
click at [609, 434] on icon "button" at bounding box center [604, 436] width 10 height 10
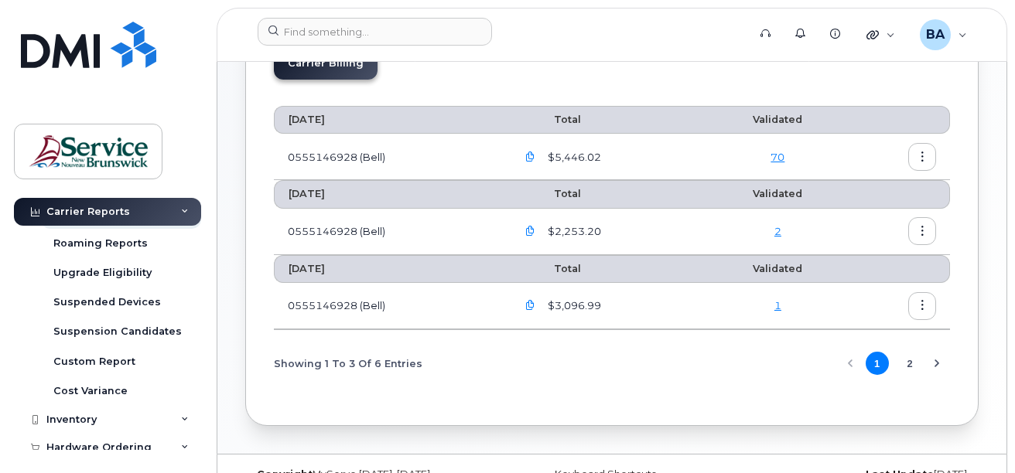
click at [531, 230] on icon "button" at bounding box center [530, 232] width 10 height 10
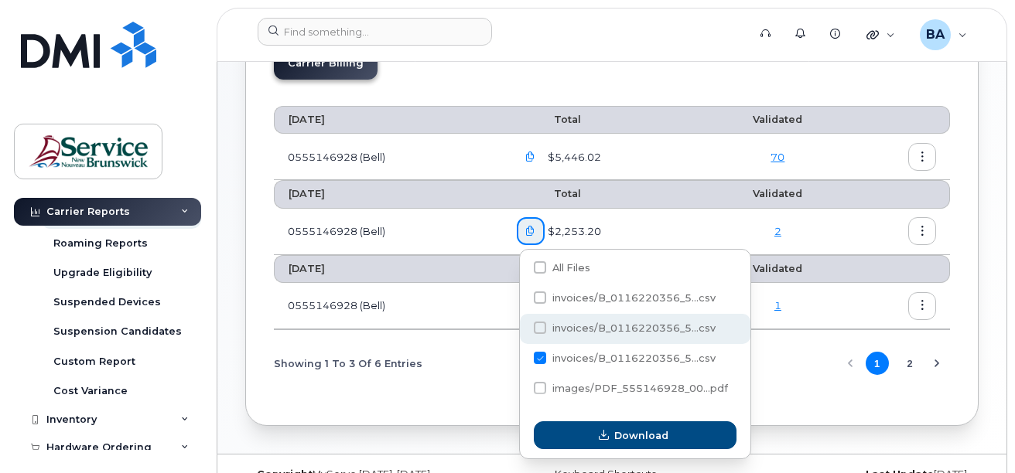
click at [539, 326] on span at bounding box center [540, 328] width 12 height 12
click at [523, 326] on input "invoices/B_0116220356_5...csv" at bounding box center [519, 329] width 8 height 8
checkbox input "true"
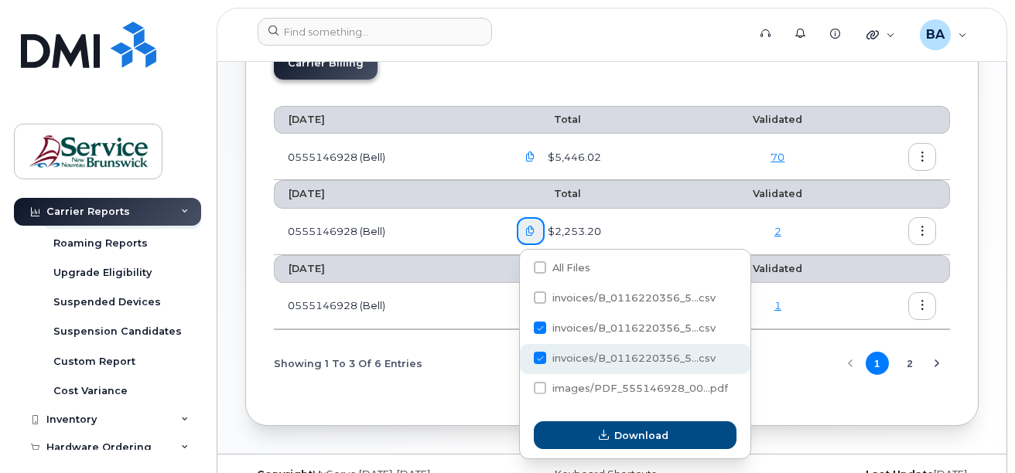
click at [590, 357] on span "invoices/B_0116220356_5...csv" at bounding box center [633, 359] width 163 height 12
click at [523, 357] on input "invoices/B_0116220356_5...csv" at bounding box center [519, 359] width 8 height 8
checkbox input "false"
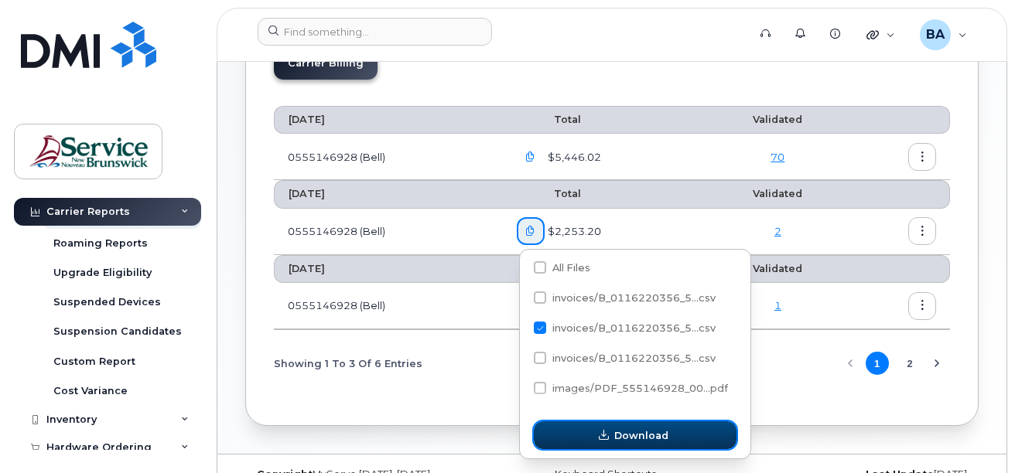
click at [603, 434] on icon "button" at bounding box center [604, 436] width 10 height 10
